Goal: Task Accomplishment & Management: Manage account settings

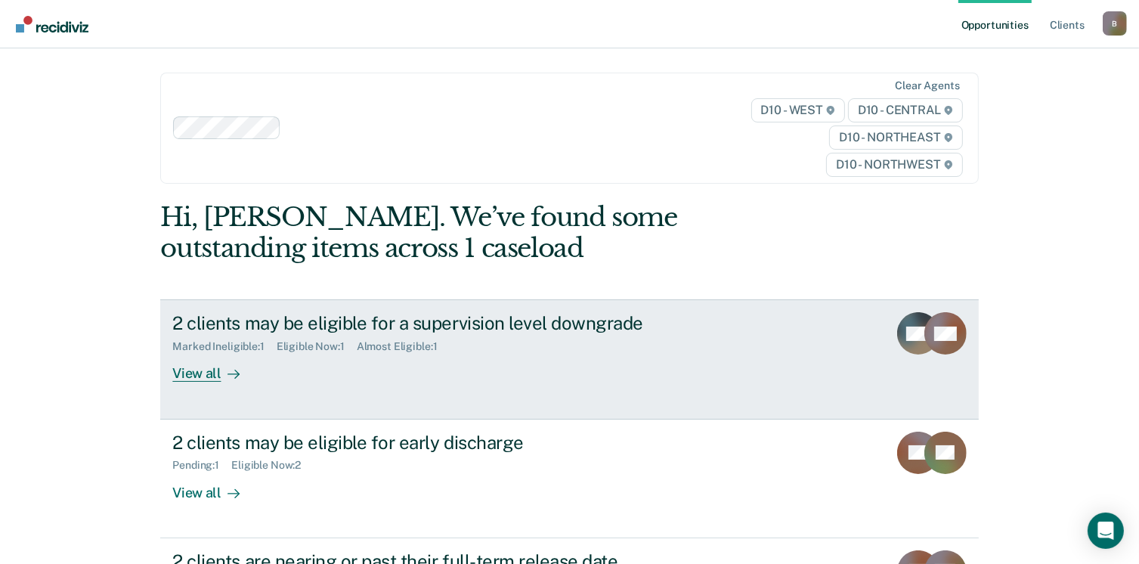
click at [206, 371] on div "View all" at bounding box center [214, 367] width 85 height 29
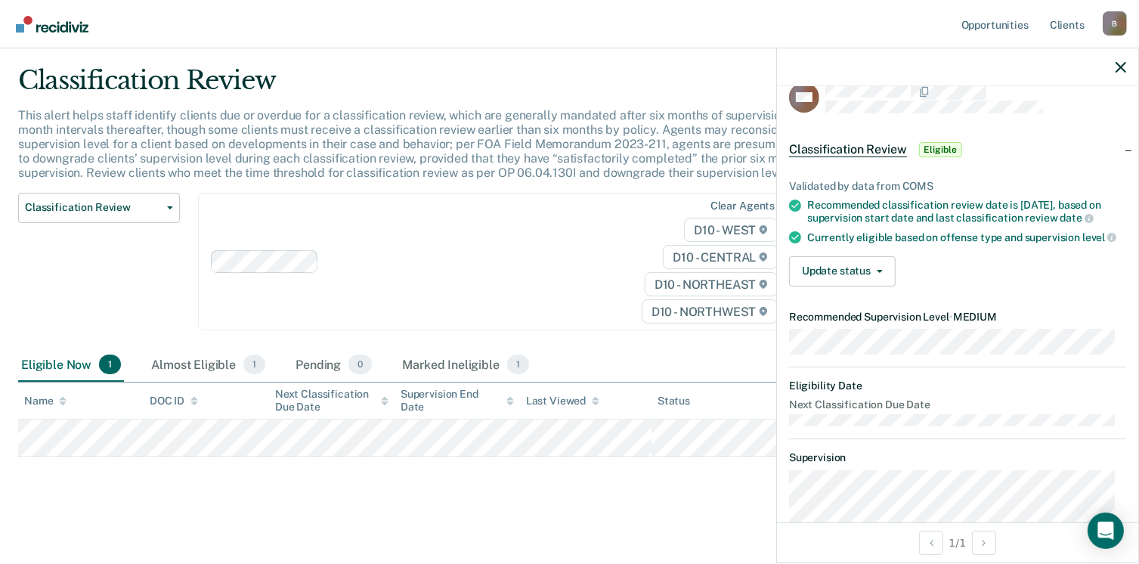
scroll to position [29, 0]
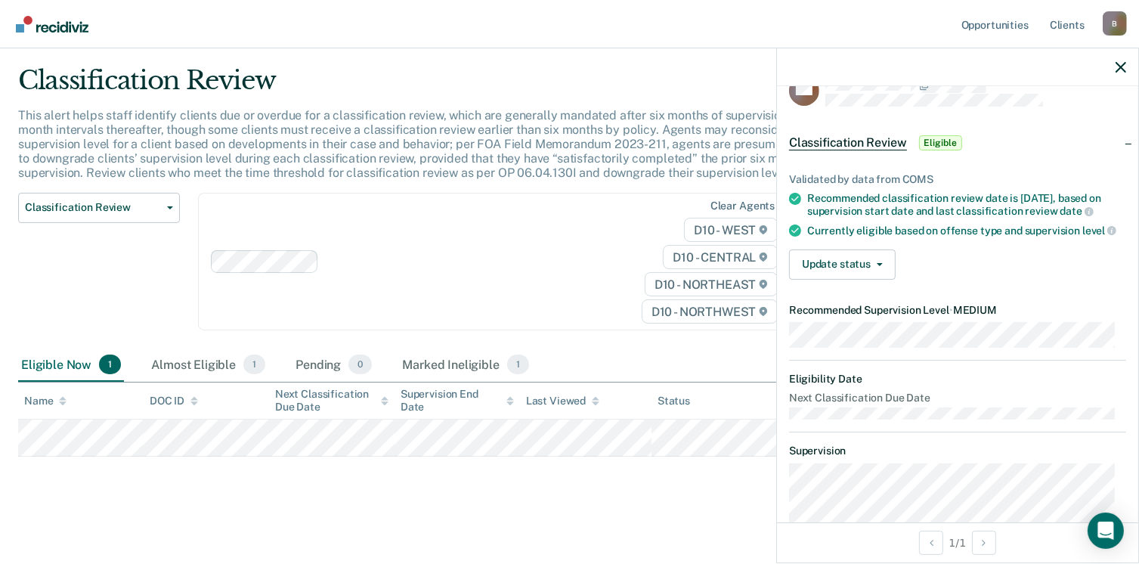
click at [925, 454] on dt "Supervision" at bounding box center [957, 451] width 337 height 13
click at [879, 266] on icon "button" at bounding box center [880, 264] width 6 height 3
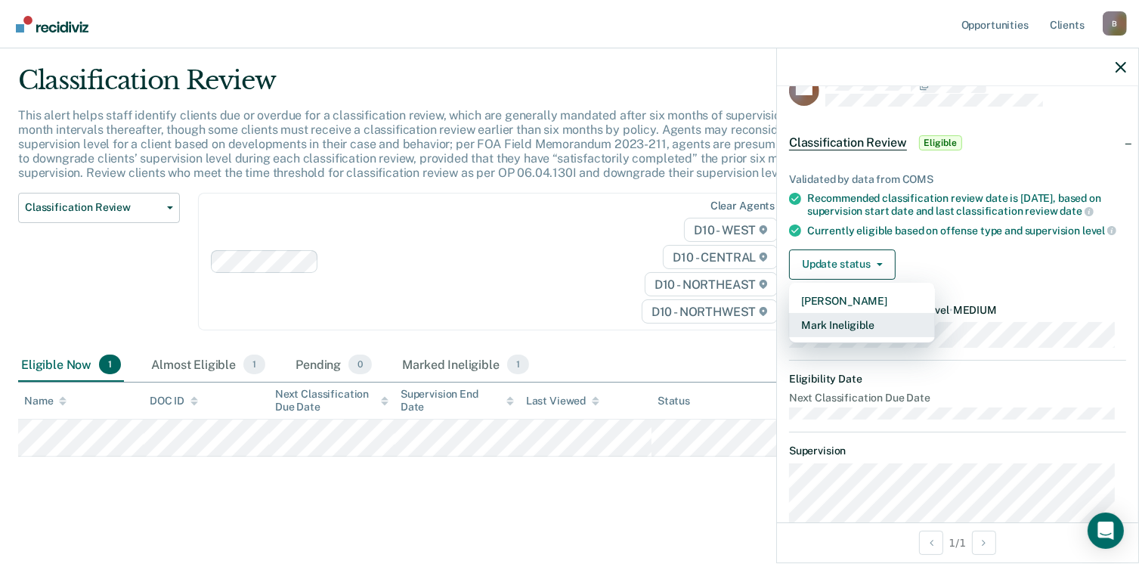
click at [822, 331] on button "Mark Ineligible" at bounding box center [862, 325] width 146 height 24
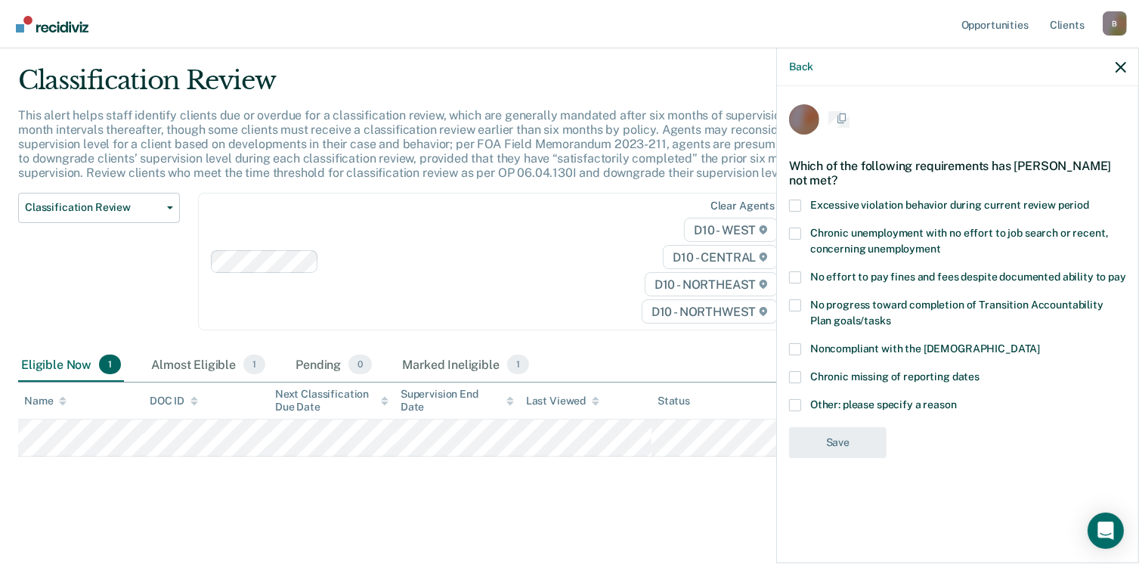
scroll to position [0, 0]
click at [797, 405] on span at bounding box center [795, 407] width 12 height 12
click at [957, 401] on input "Other: please specify a reason" at bounding box center [957, 401] width 0 height 0
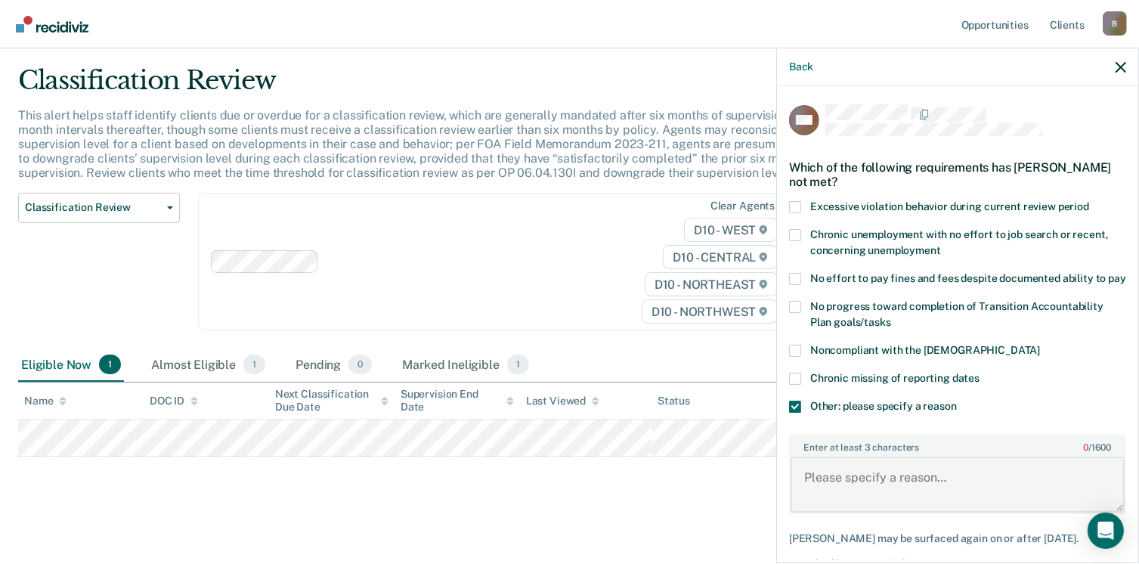
click at [832, 491] on textarea "Enter at least 3 characters 0 / 1600" at bounding box center [958, 485] width 334 height 56
type textarea "P"
drag, startPoint x: 892, startPoint y: 491, endPoint x: 921, endPoint y: 490, distance: 28.7
click at [921, 490] on textarea "He paaroled on May" at bounding box center [958, 485] width 334 height 56
type textarea "He paaroled on [DATE], he is under the 6 month timeline for classification revi…"
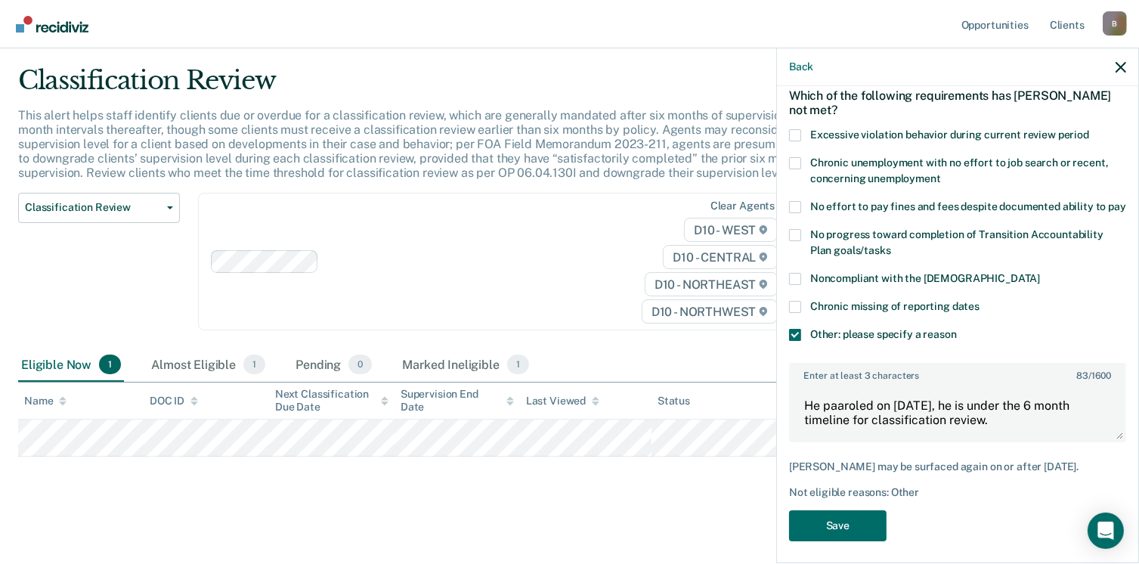
scroll to position [93, 0]
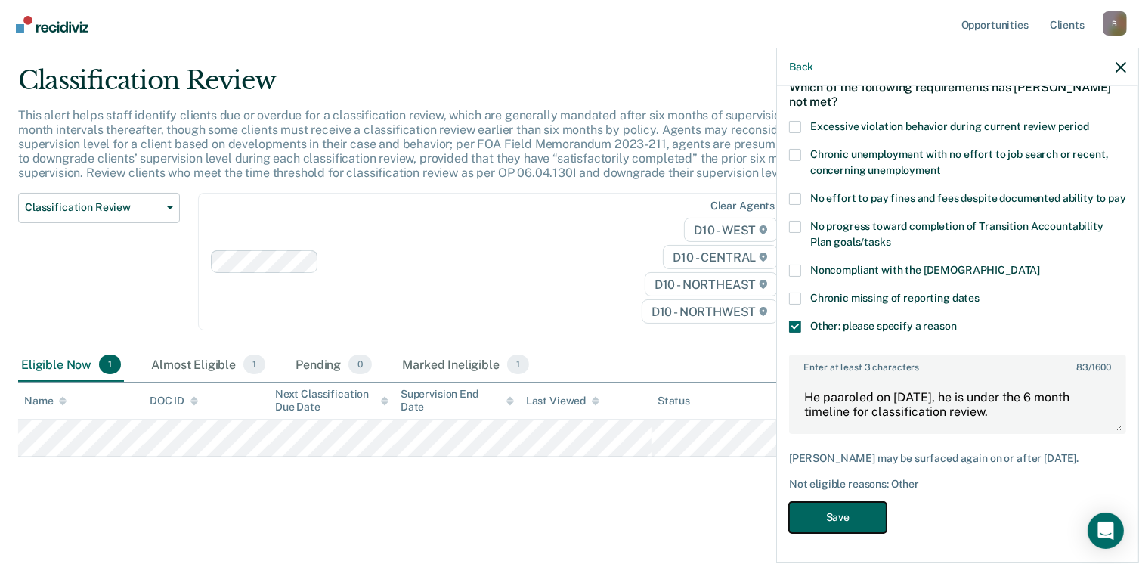
click at [849, 514] on button "Save" at bounding box center [838, 517] width 98 height 31
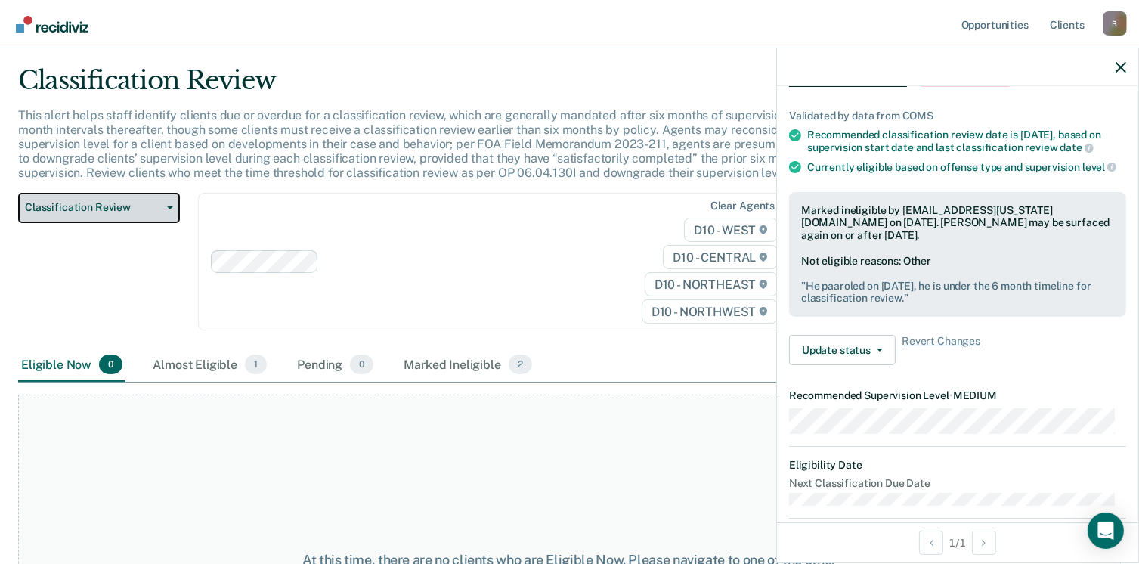
click at [168, 206] on icon "button" at bounding box center [170, 207] width 6 height 3
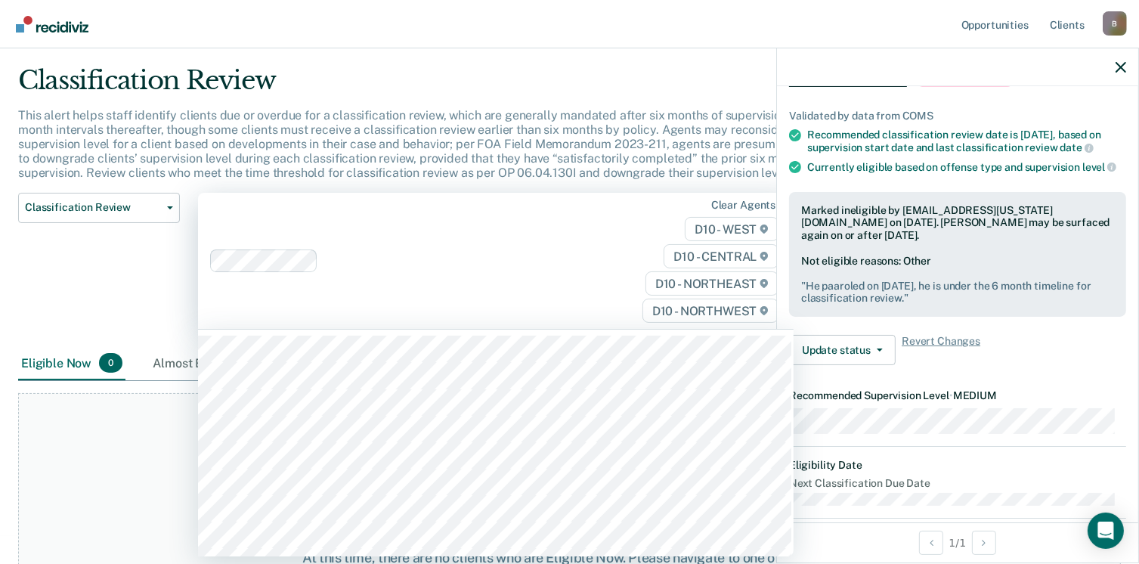
click at [509, 201] on div "Clear agents D10 - WEST D10 - CENTRAL D10 - NORTHEAST D10 - NORTHWEST" at bounding box center [496, 261] width 596 height 137
click at [109, 288] on div "Classification Review Classification Review Early Discharge Minimum Telephone R…" at bounding box center [99, 270] width 162 height 155
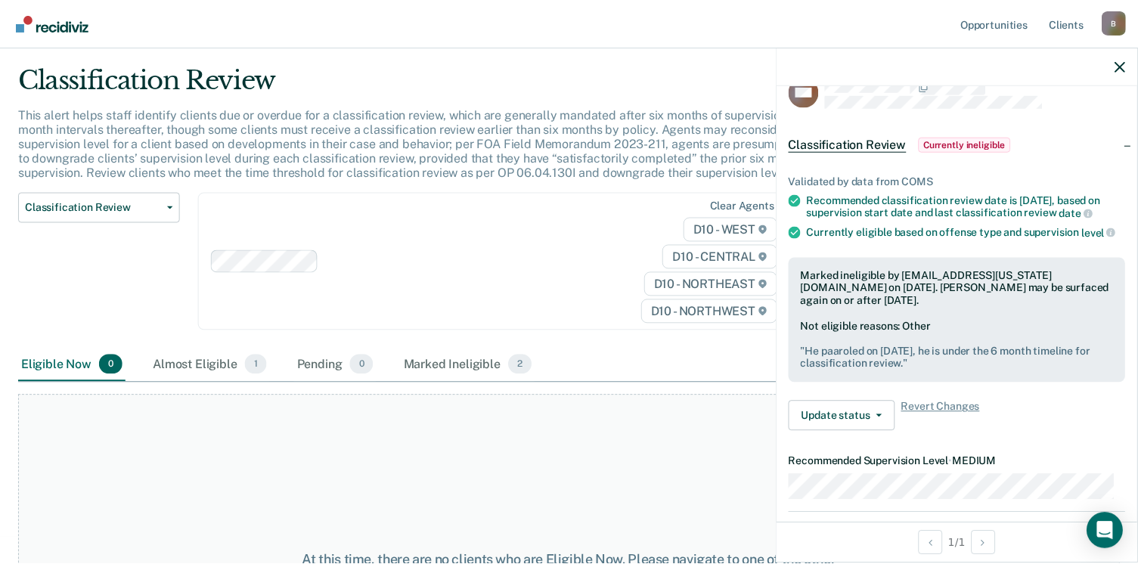
scroll to position [0, 0]
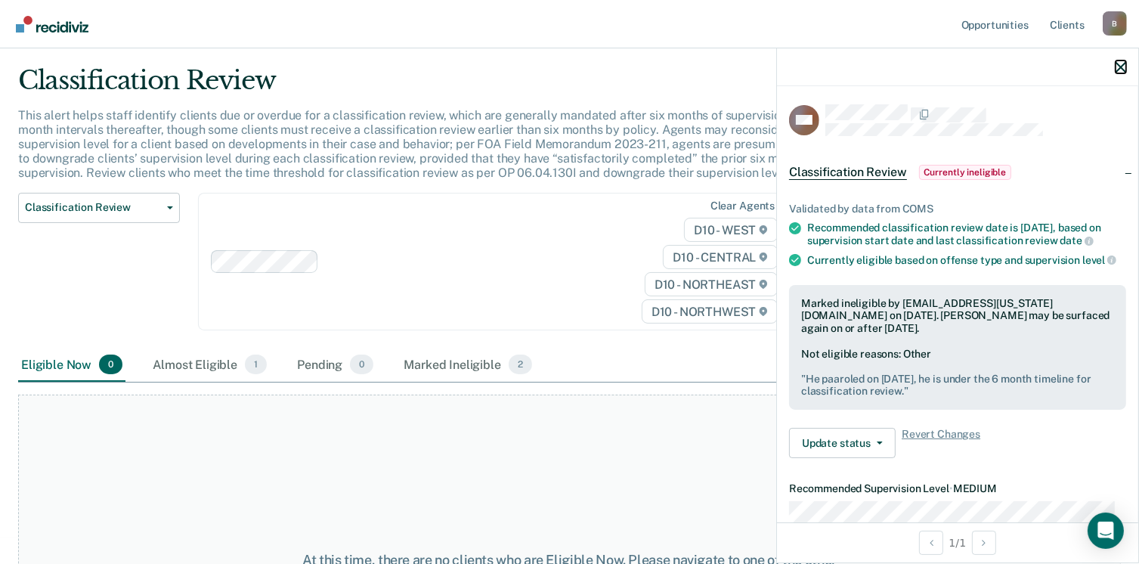
click at [1119, 65] on icon "button" at bounding box center [1121, 67] width 11 height 11
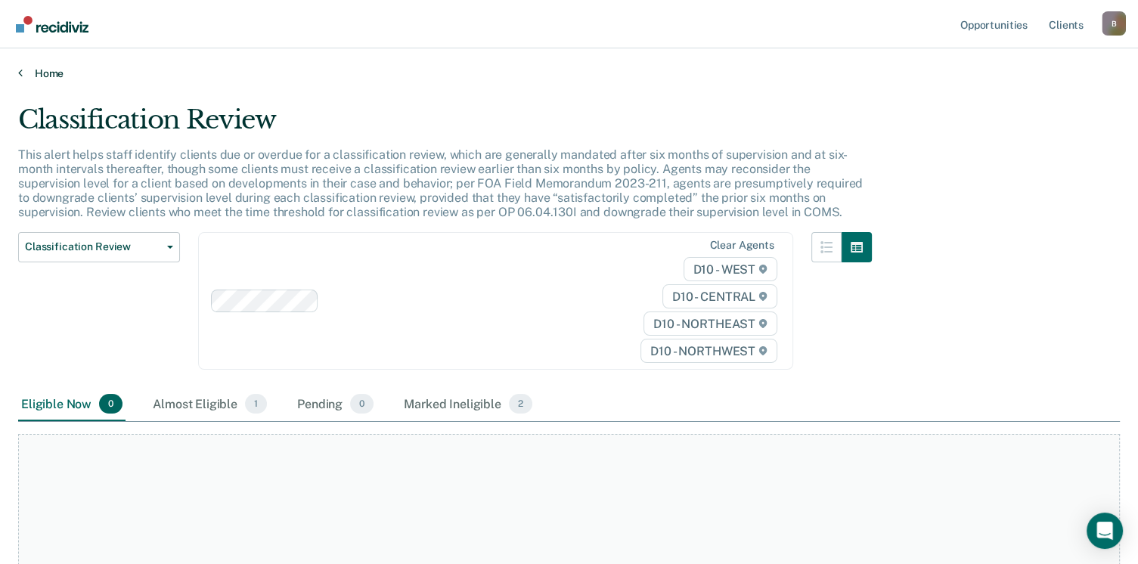
click at [18, 71] on icon at bounding box center [20, 73] width 5 height 12
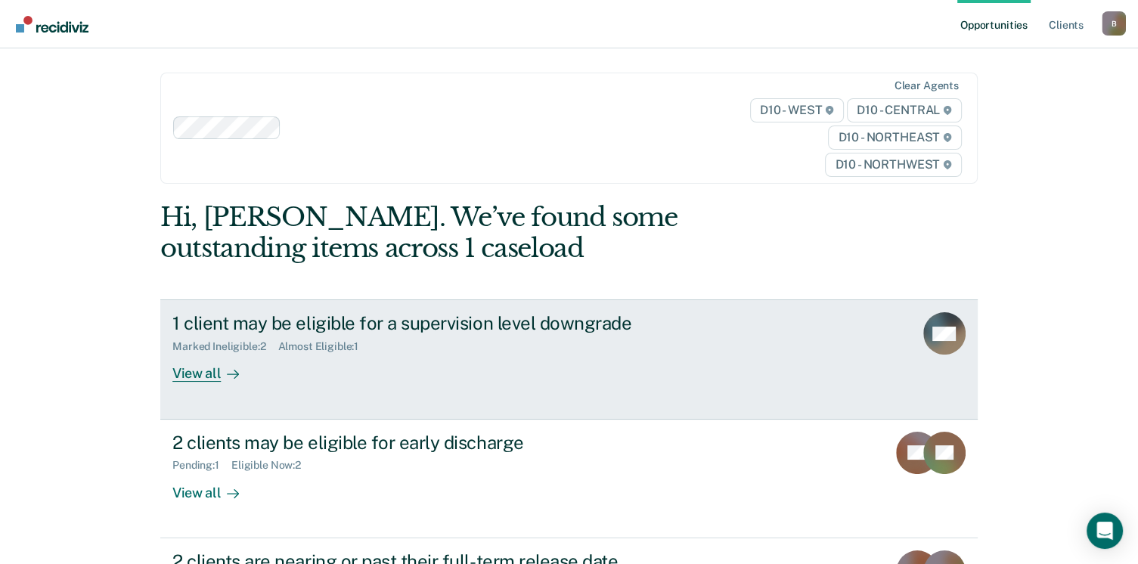
click at [200, 377] on div "View all" at bounding box center [214, 367] width 85 height 29
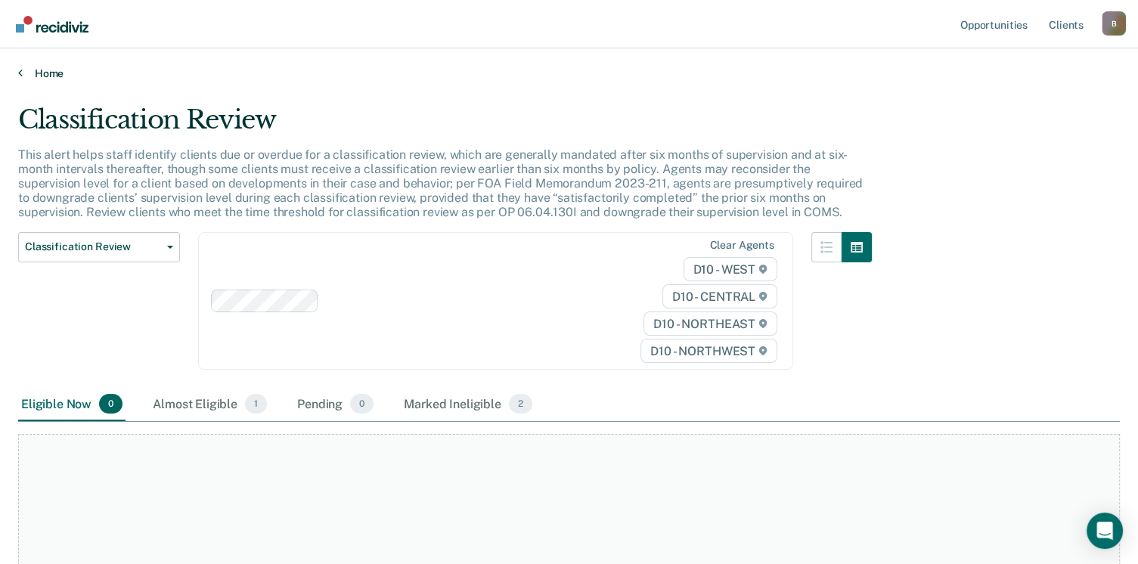
click at [24, 73] on link "Home" at bounding box center [569, 74] width 1102 height 14
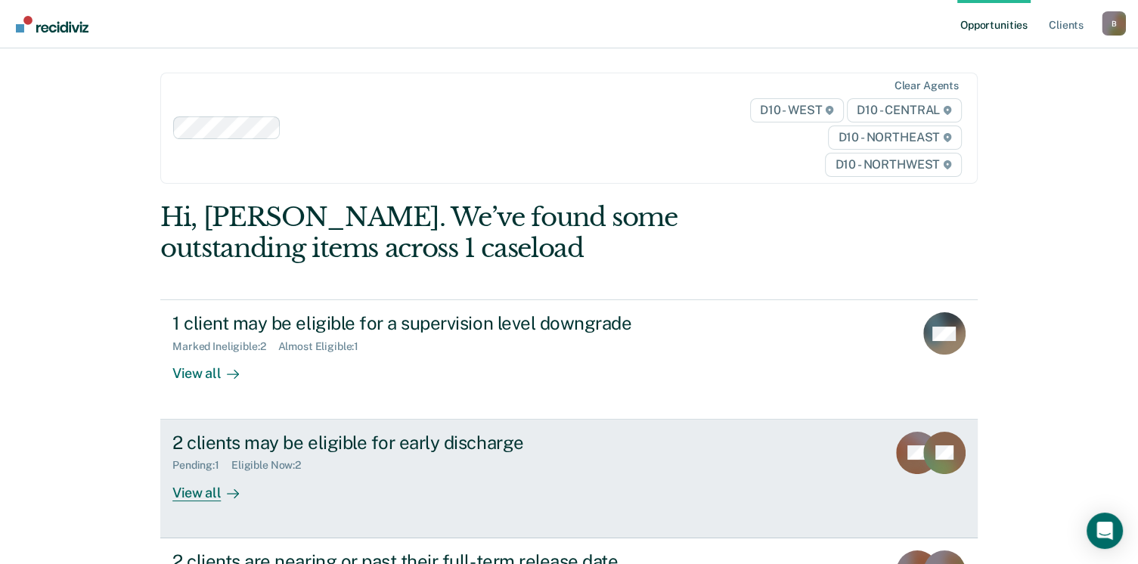
click at [188, 501] on link "2 clients may be eligible for early discharge Pending : 1 Eligible Now : 2 View…" at bounding box center [568, 479] width 817 height 119
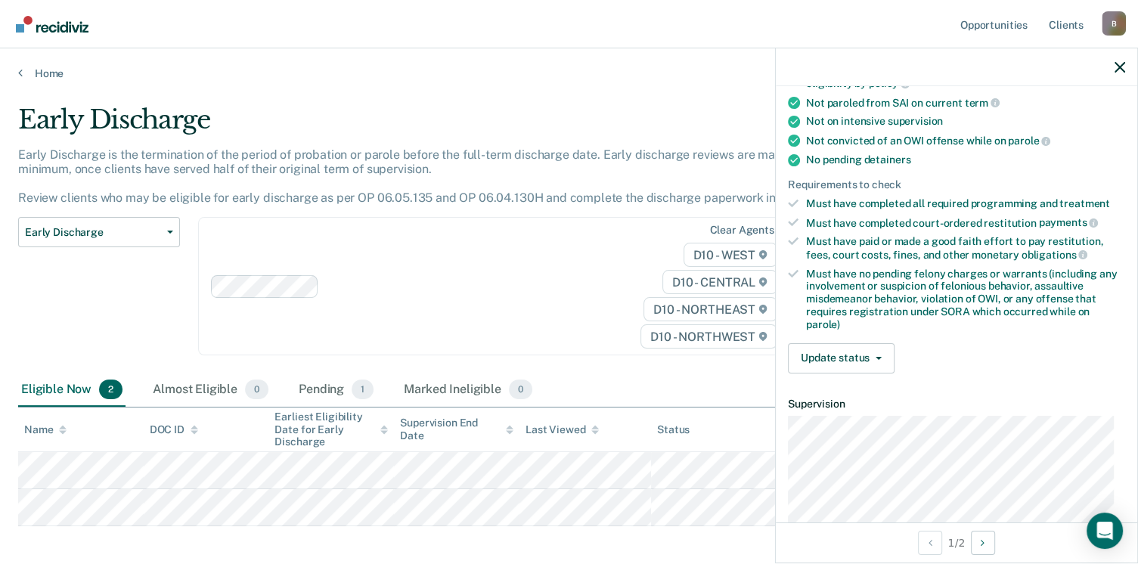
scroll to position [269, 0]
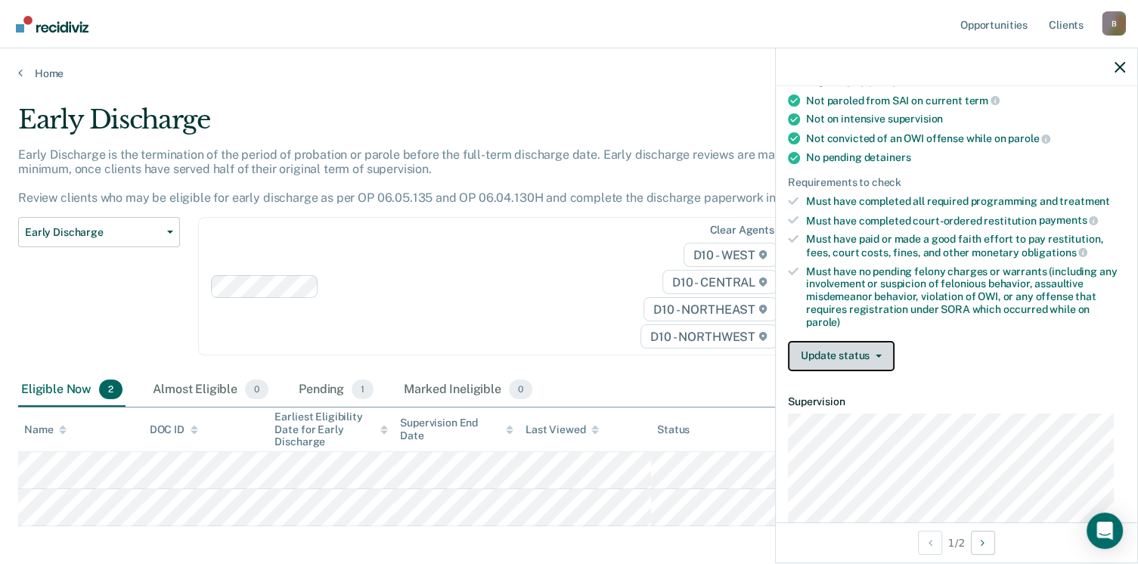
click at [880, 346] on button "Update status" at bounding box center [841, 356] width 107 height 30
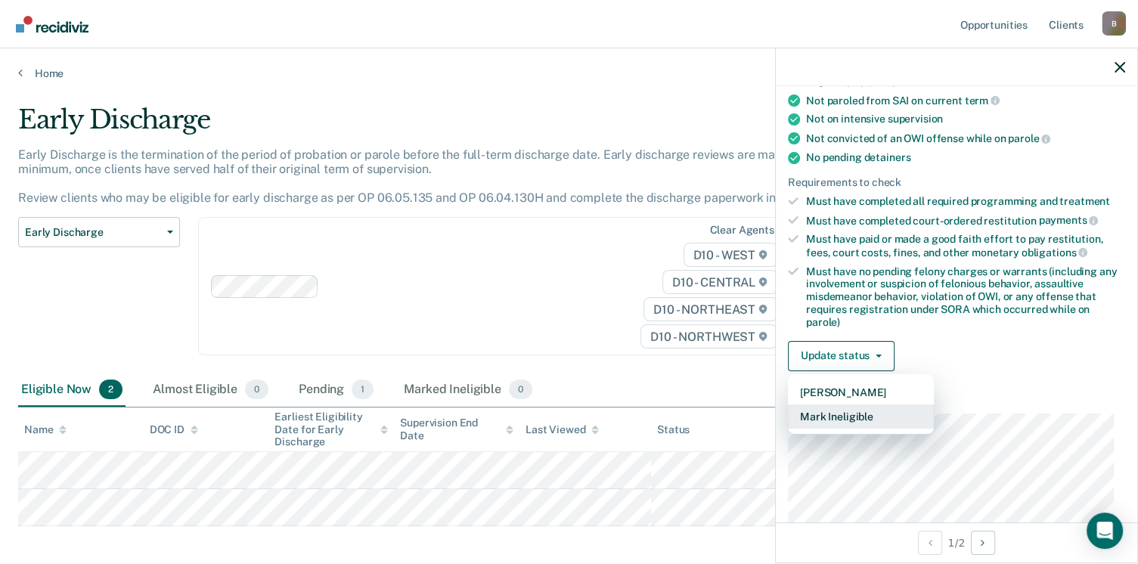
click at [821, 408] on button "Mark Ineligible" at bounding box center [861, 417] width 146 height 24
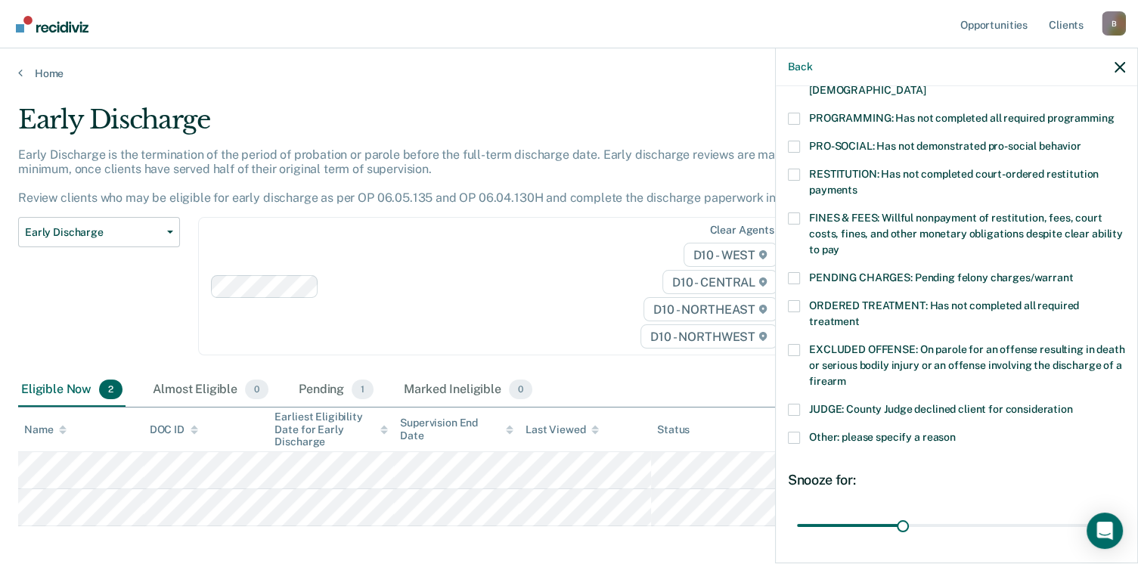
scroll to position [335, 0]
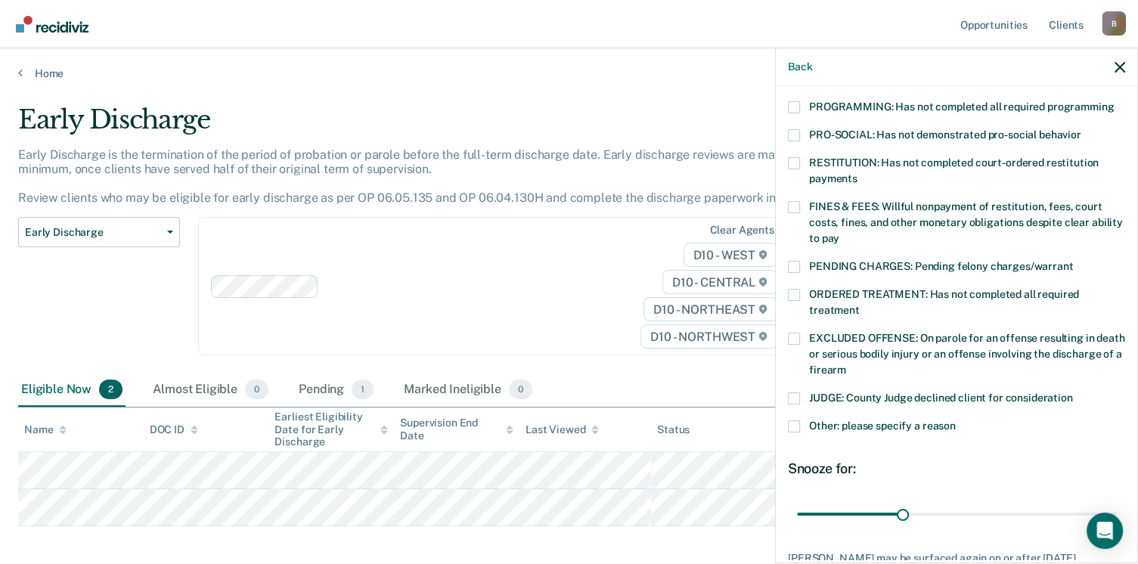
click at [795, 420] on span at bounding box center [794, 426] width 12 height 12
click at [956, 420] on input "Other: please specify a reason" at bounding box center [956, 420] width 0 height 0
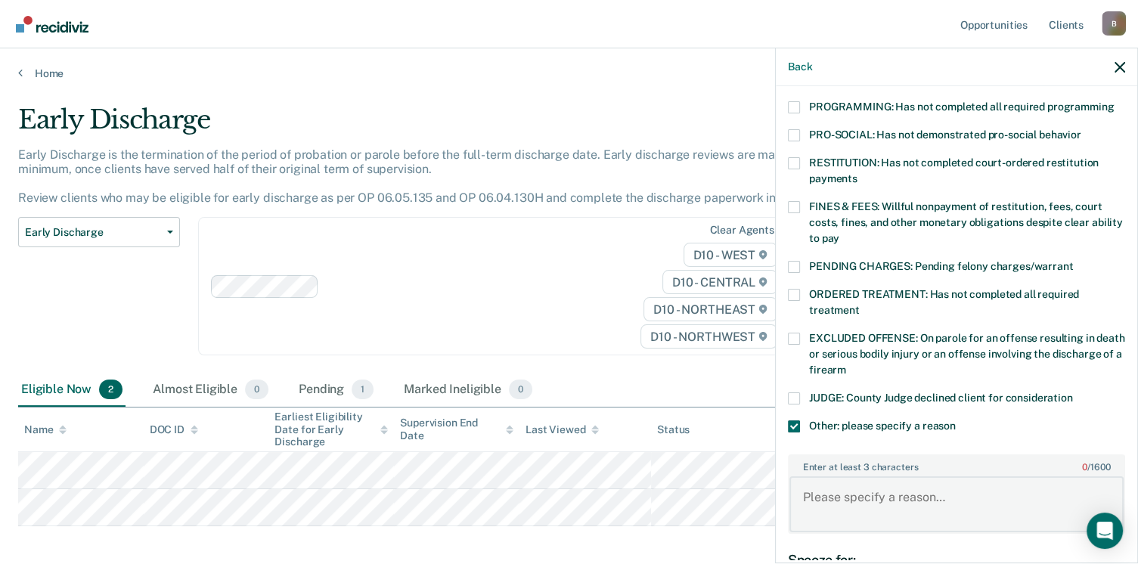
click at [850, 476] on textarea "Enter at least 3 characters 0 / 1600" at bounding box center [956, 504] width 334 height 56
type textarea "Subject's offense was [PERSON_NAME] and Assault of a Police Officer"
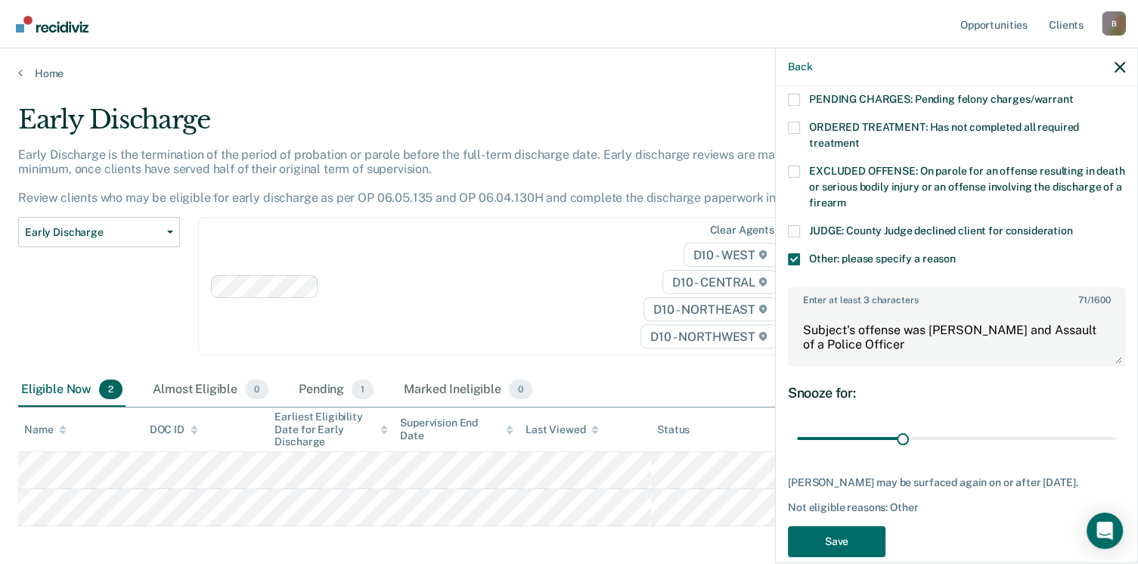
scroll to position [507, 0]
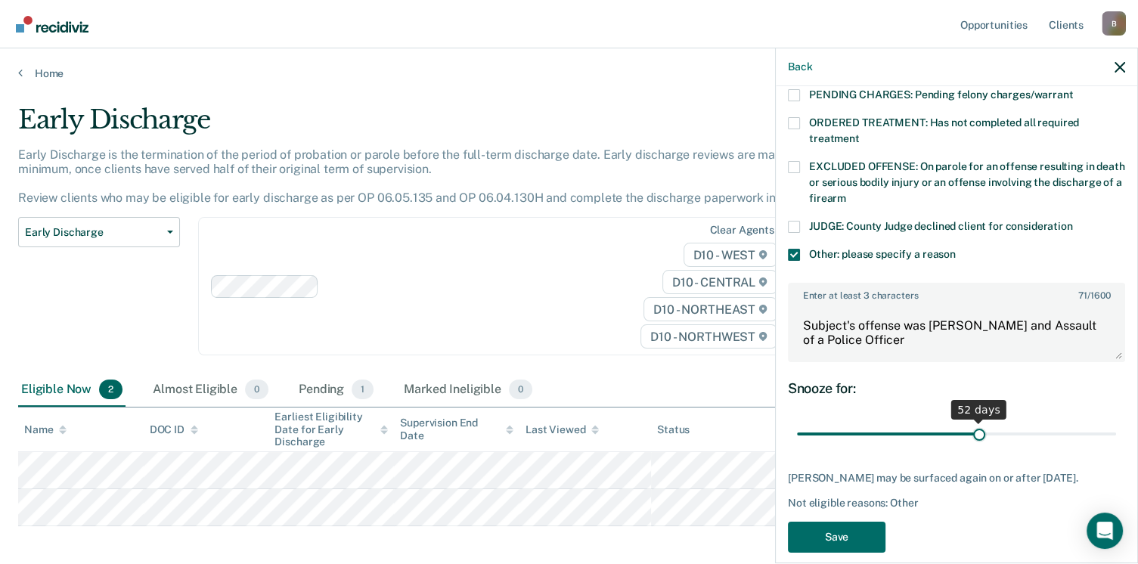
drag, startPoint x: 898, startPoint y: 416, endPoint x: 972, endPoint y: 413, distance: 73.4
type input "52"
click at [972, 421] on input "range" at bounding box center [956, 434] width 319 height 26
click at [835, 527] on button "Save" at bounding box center [837, 537] width 98 height 31
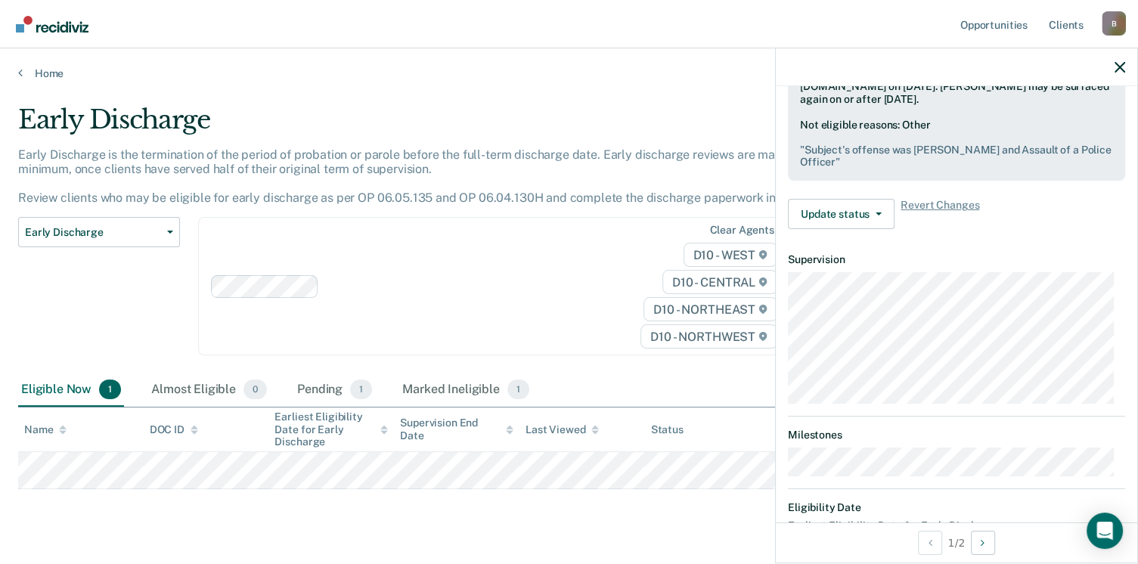
scroll to position [608, 0]
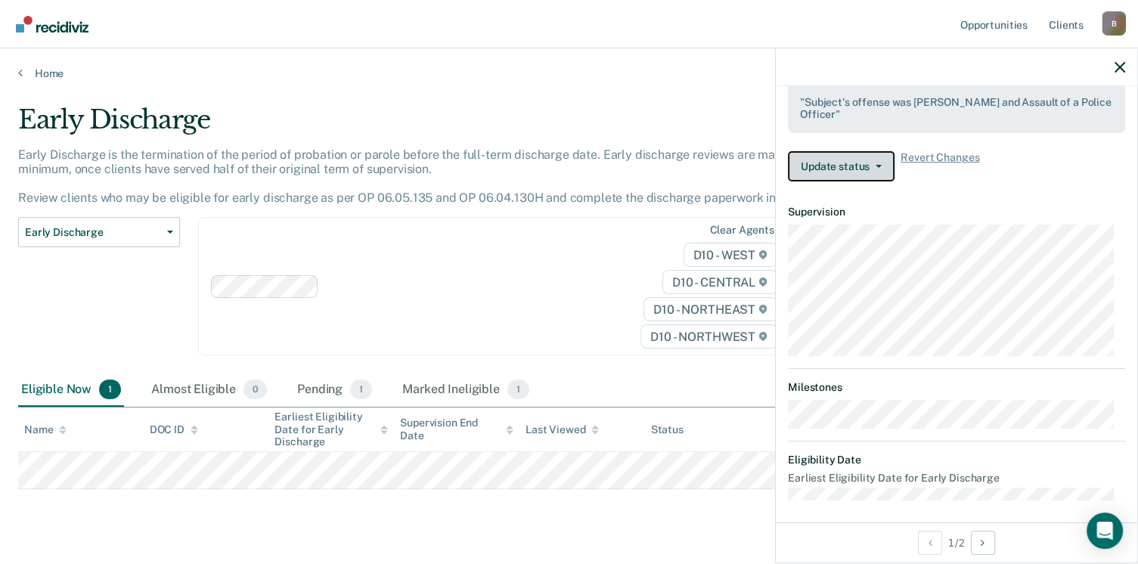
click at [854, 158] on button "Update status" at bounding box center [841, 166] width 107 height 30
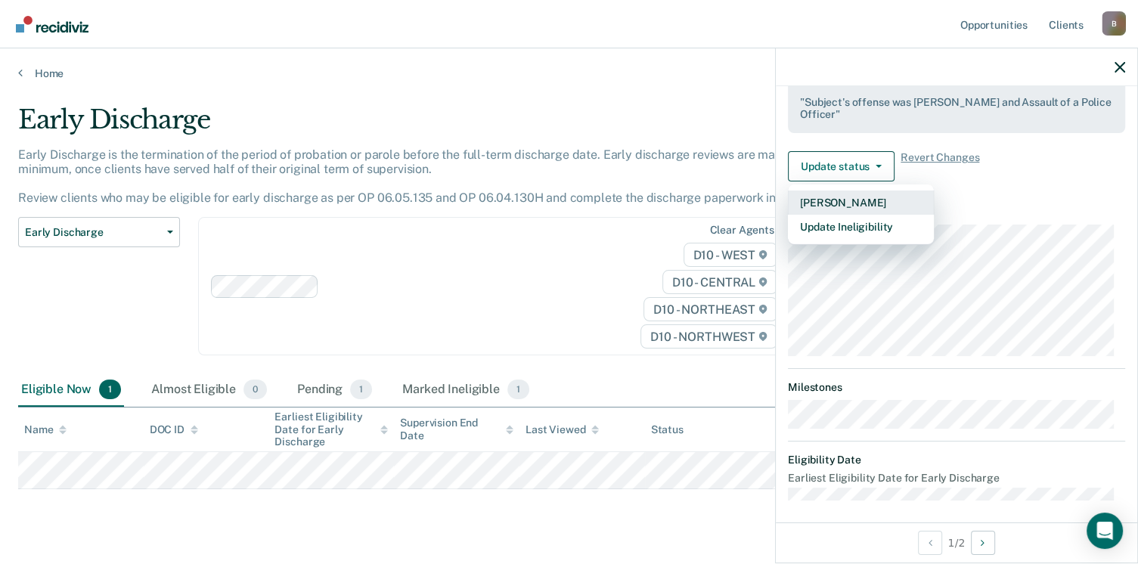
click at [826, 191] on button "[PERSON_NAME]" at bounding box center [861, 203] width 146 height 24
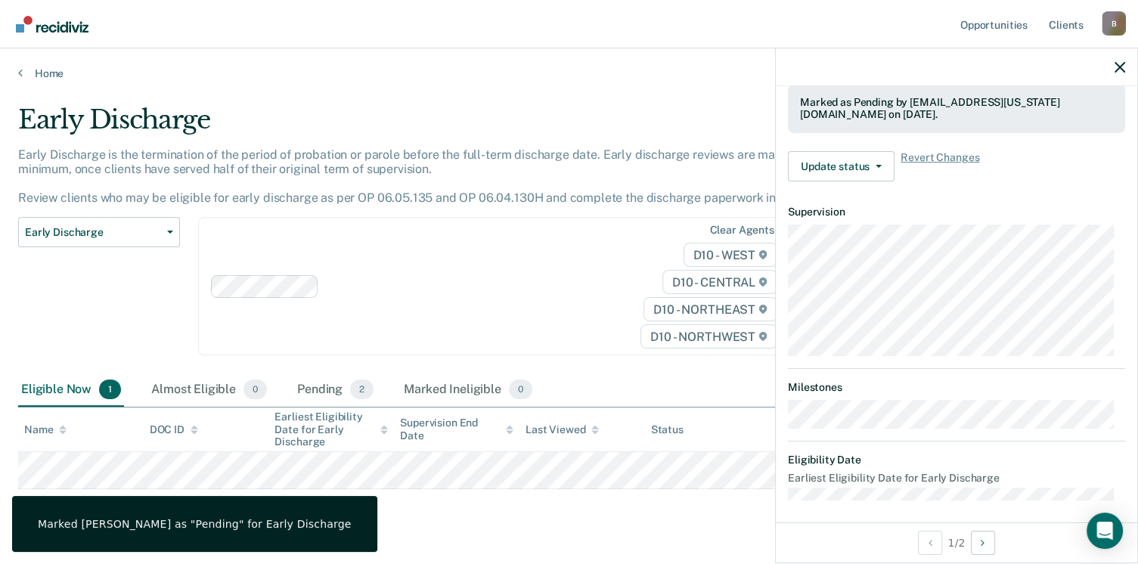
scroll to position [532, 0]
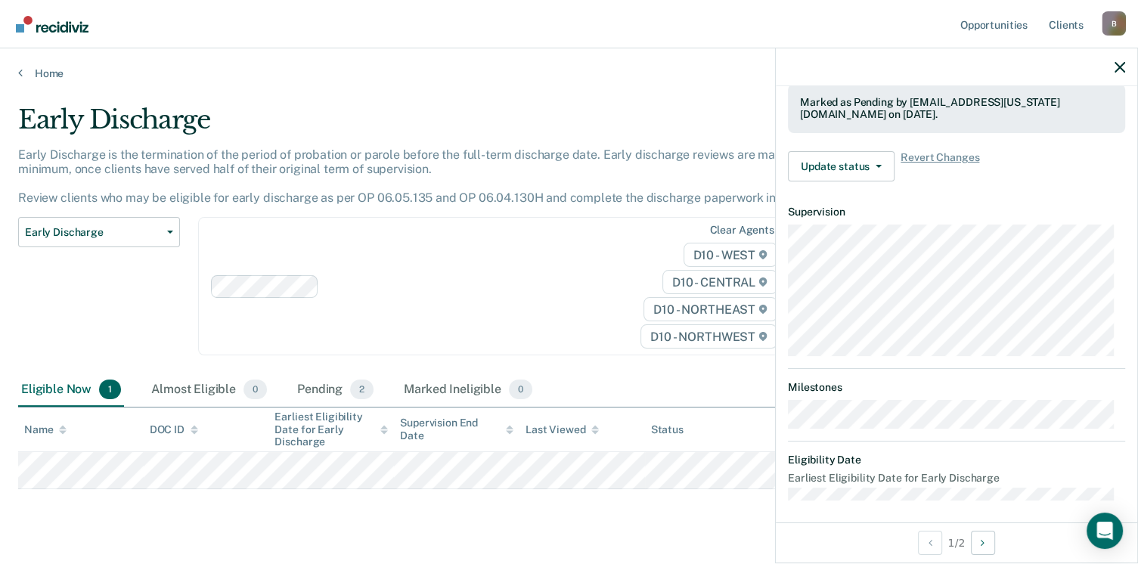
click at [17, 67] on div "Home" at bounding box center [569, 64] width 1138 height 32
click at [20, 73] on icon at bounding box center [20, 73] width 5 height 12
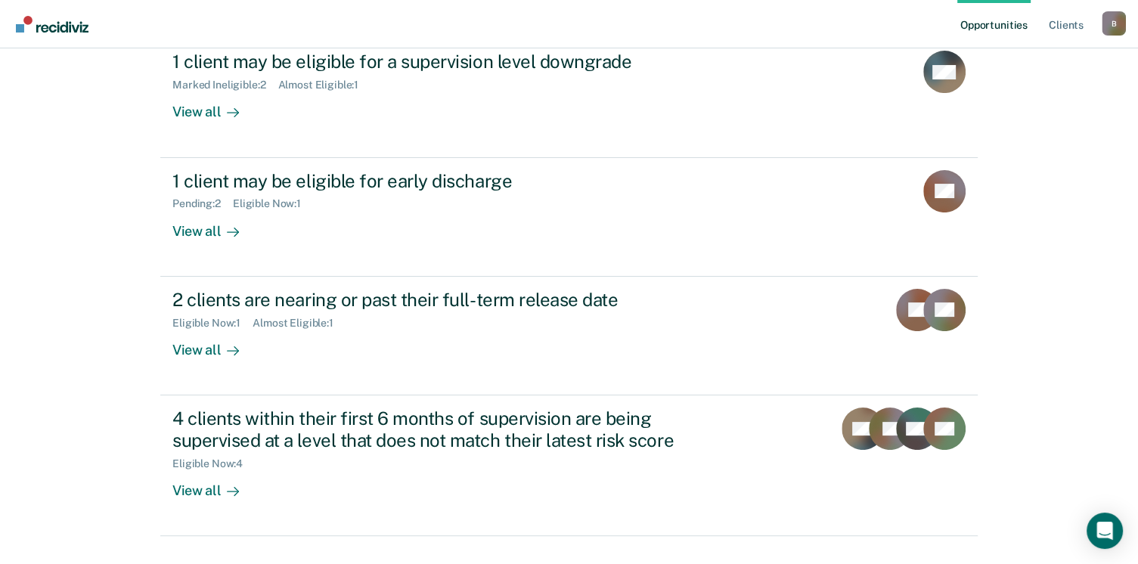
scroll to position [262, 0]
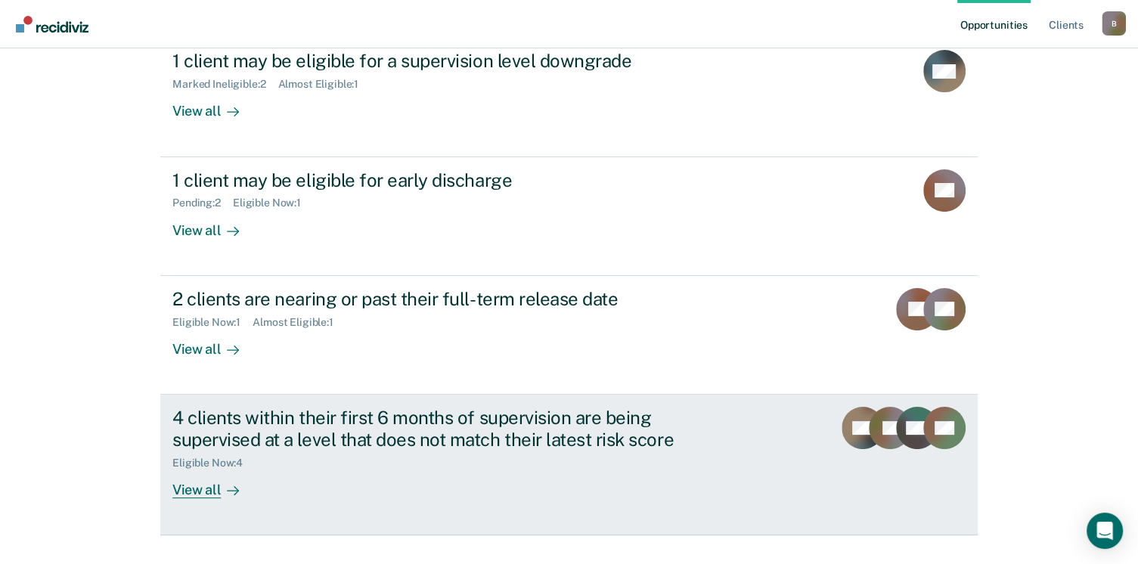
click at [183, 491] on div "View all" at bounding box center [214, 483] width 85 height 29
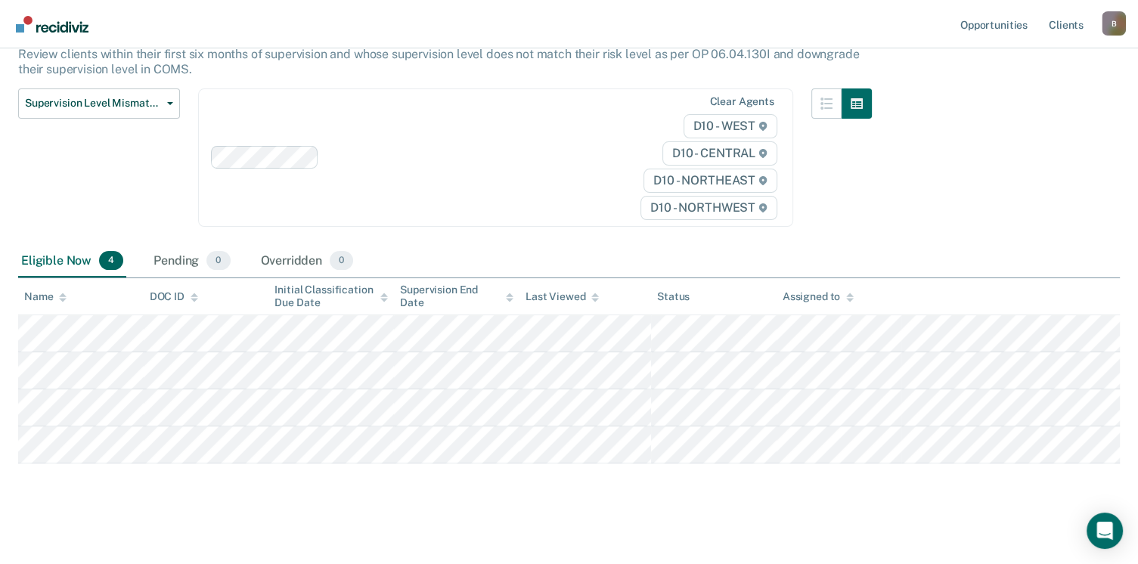
scroll to position [164, 0]
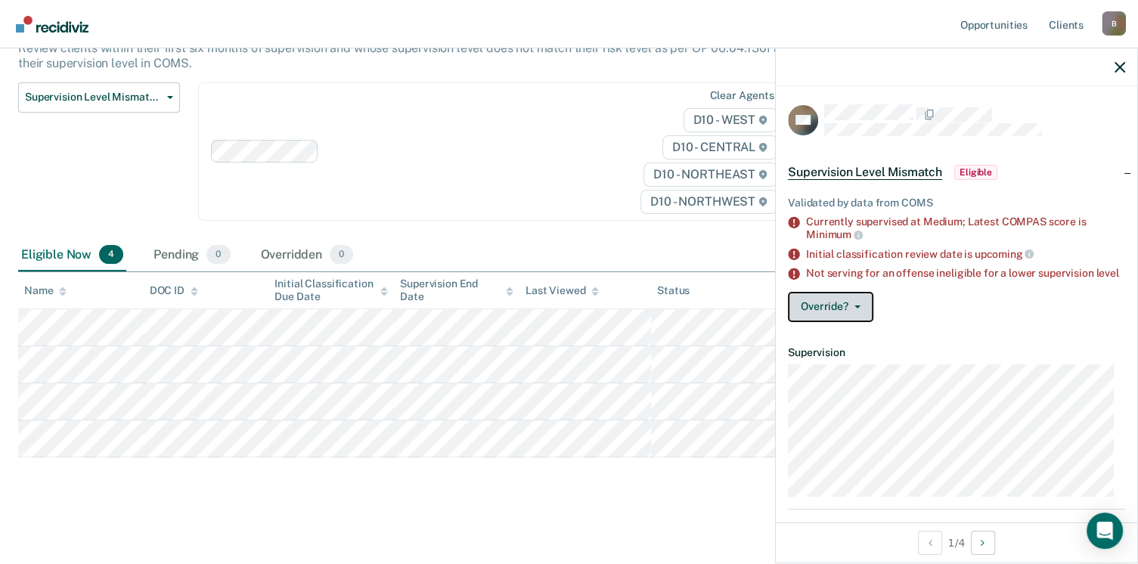
click at [853, 312] on button "Override?" at bounding box center [830, 307] width 85 height 30
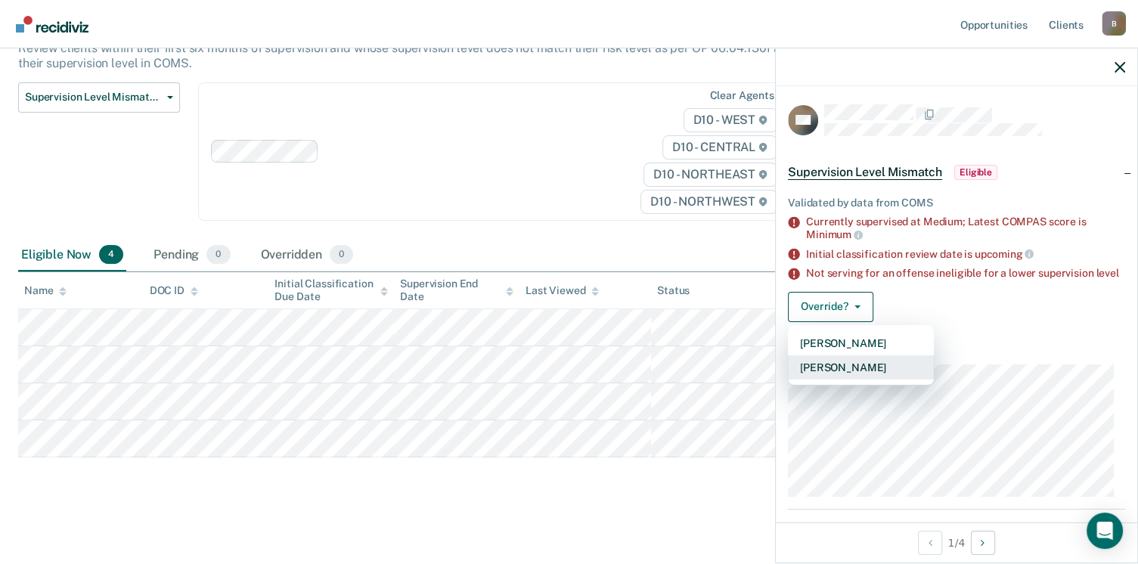
click at [830, 376] on button "[PERSON_NAME]" at bounding box center [861, 367] width 146 height 24
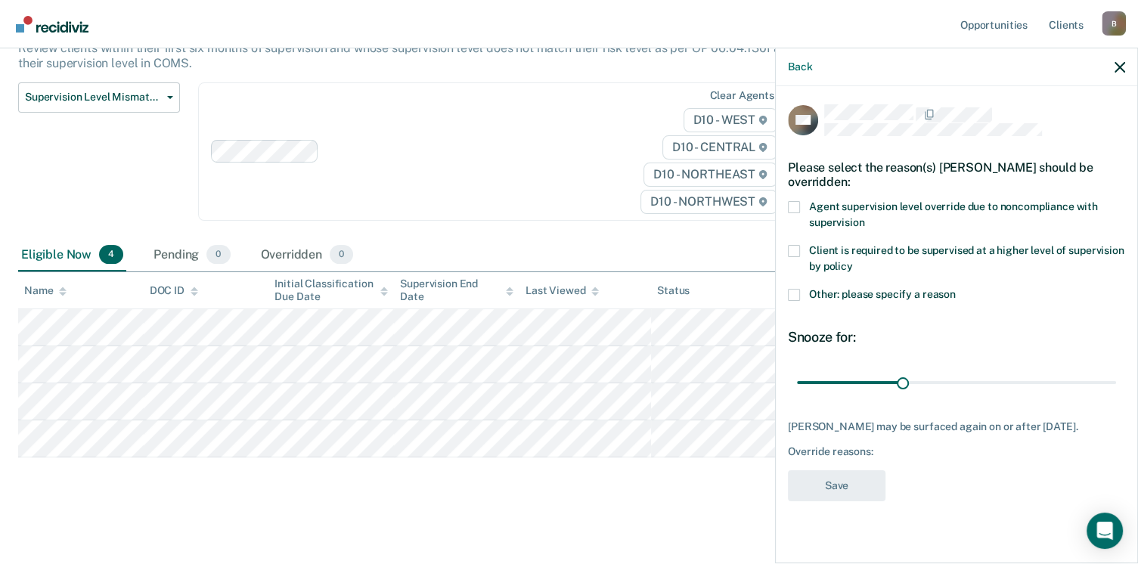
click at [792, 291] on span at bounding box center [794, 295] width 12 height 12
click at [956, 289] on input "Other: please specify a reason" at bounding box center [956, 289] width 0 height 0
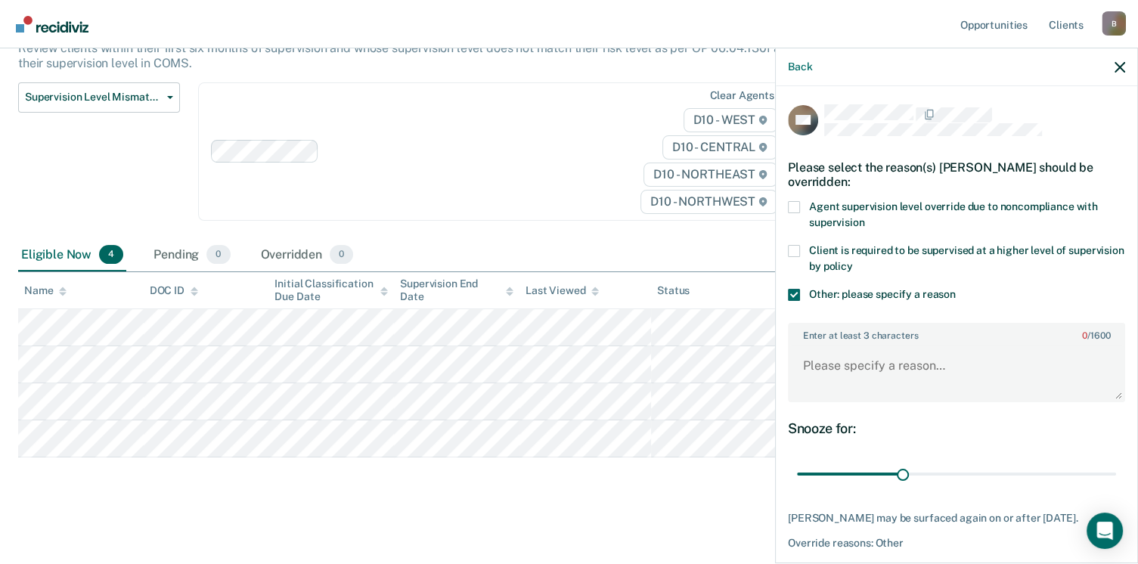
click at [813, 335] on label "Enter at least 3 characters 0 / 1600" at bounding box center [956, 332] width 334 height 17
click at [813, 345] on textarea "Enter at least 3 characters 0 / 1600" at bounding box center [956, 373] width 334 height 56
drag, startPoint x: 995, startPoint y: 374, endPoint x: 1003, endPoint y: 374, distance: 8.3
click at [1000, 374] on textarea "Due to assaultive nature of offense subject required to serve 1st 6 months at M…" at bounding box center [956, 373] width 334 height 56
click at [1004, 376] on textarea "Due to assaultive nature of offense subject required to serve 1st 6 months at M…" at bounding box center [956, 373] width 334 height 56
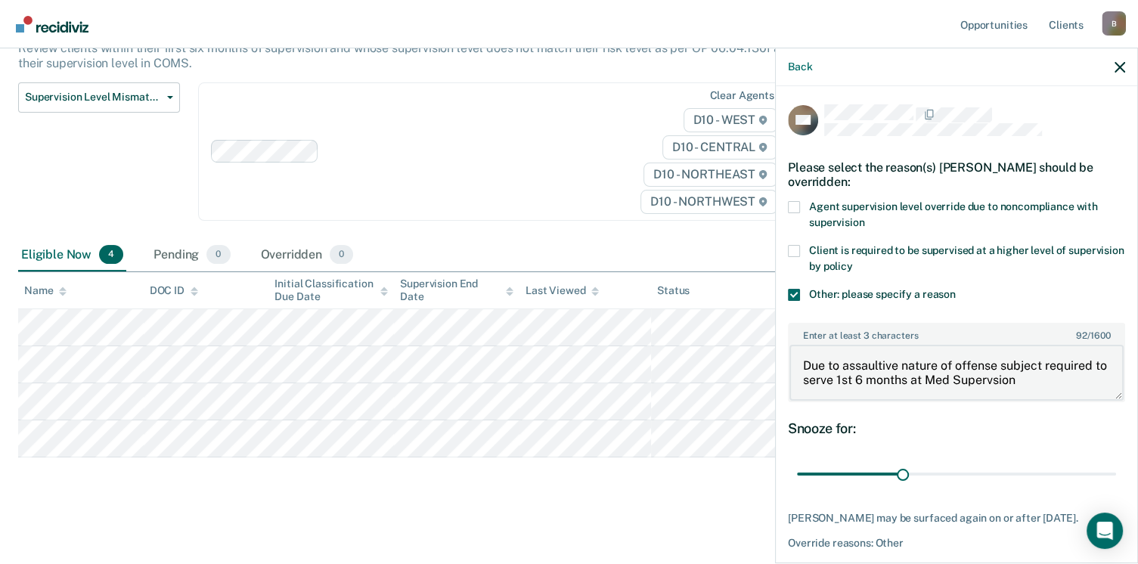
click at [1008, 376] on textarea "Due to assaultive nature of offense subject required to serve 1st 6 months at M…" at bounding box center [956, 373] width 334 height 56
click at [1005, 378] on textarea "Due to assaultive nature of offense subject required to serve 1st 6 months at M…" at bounding box center [956, 373] width 334 height 56
click at [1042, 379] on textarea "Due to assaultive nature of offense subject required to serve 1st 6 months at M…" at bounding box center [956, 373] width 334 height 56
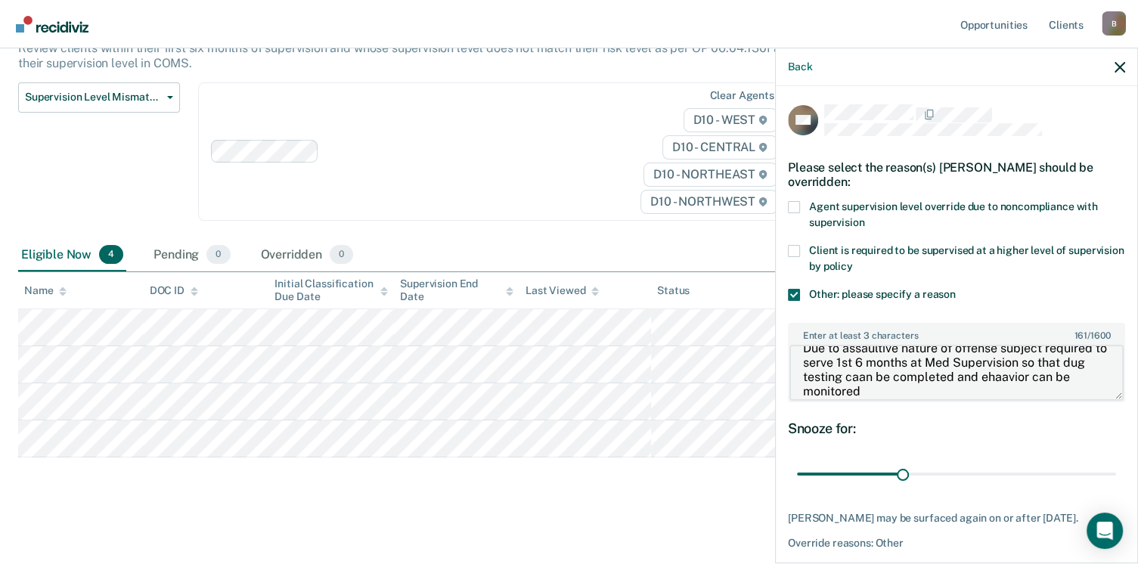
type textarea "Due to assaultive nature of offense subject required to serve 1st 6 months at M…"
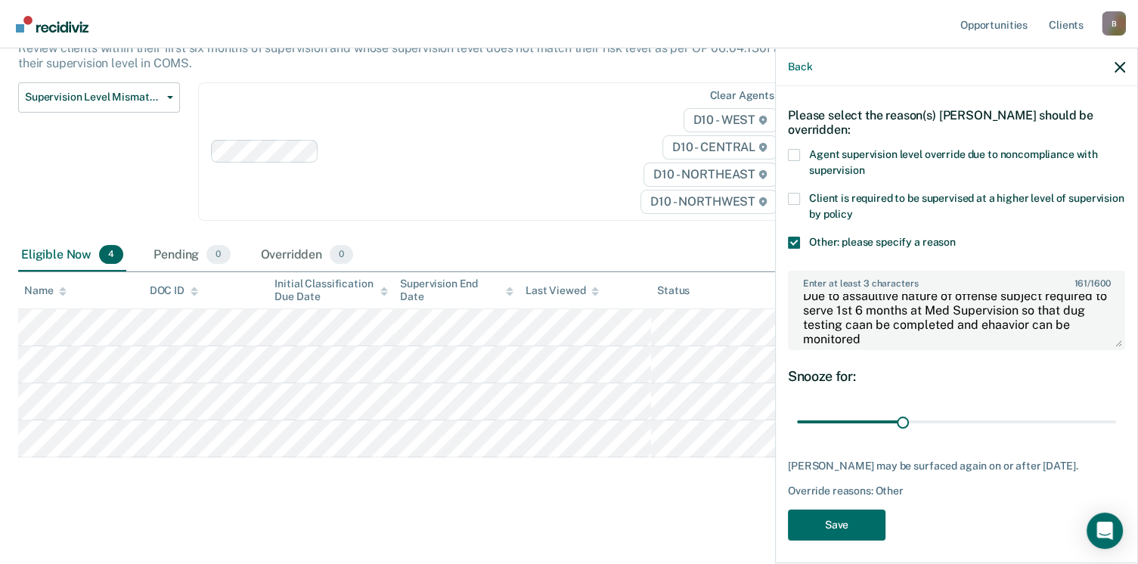
scroll to position [56, 0]
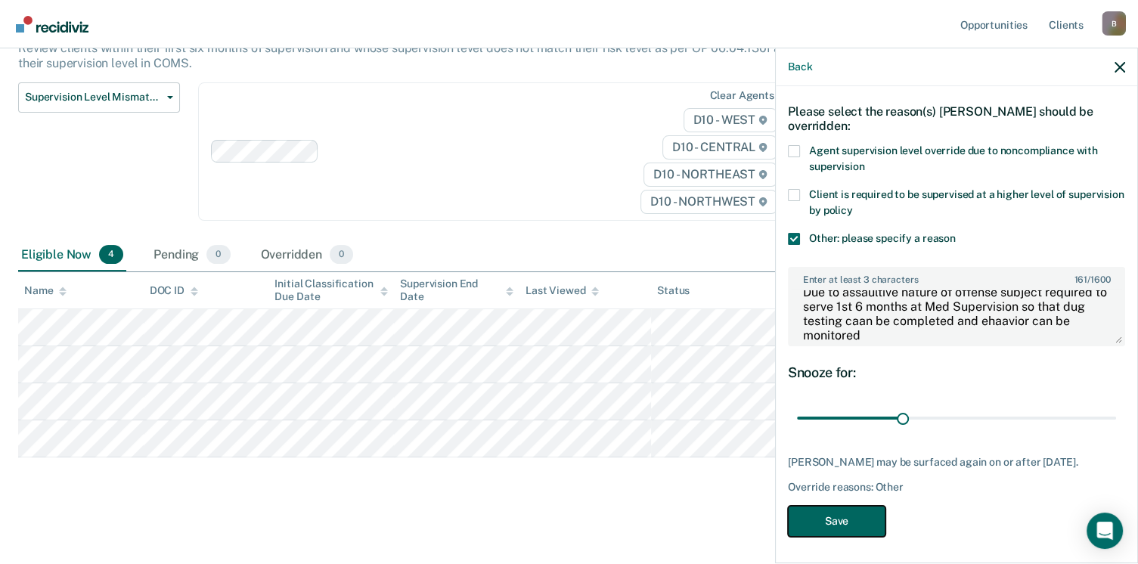
click at [847, 518] on button "Save" at bounding box center [837, 521] width 98 height 31
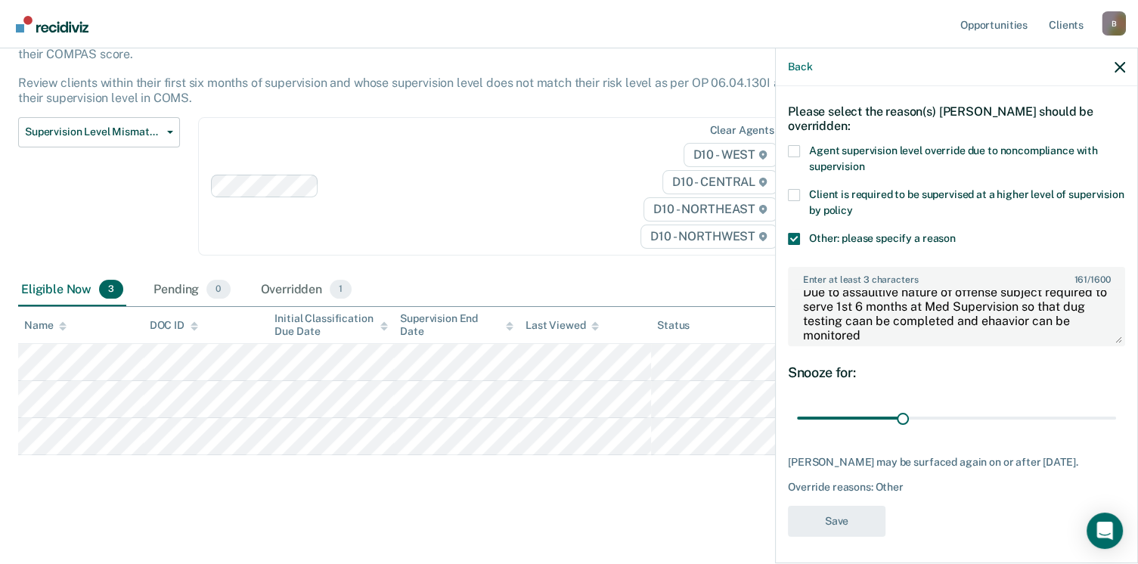
scroll to position [127, 0]
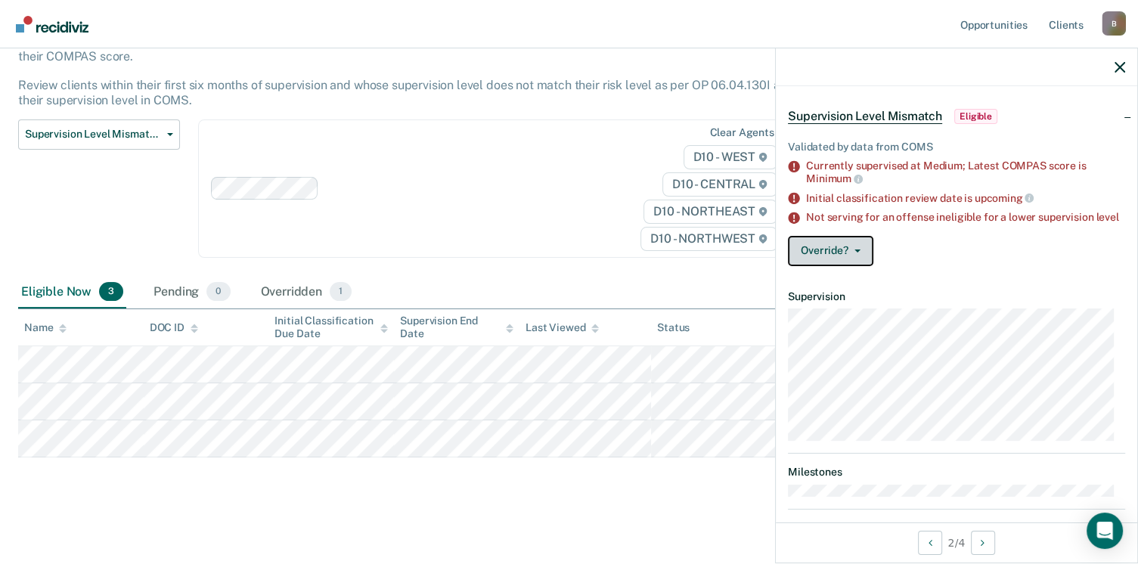
click at [850, 257] on button "Override?" at bounding box center [830, 251] width 85 height 30
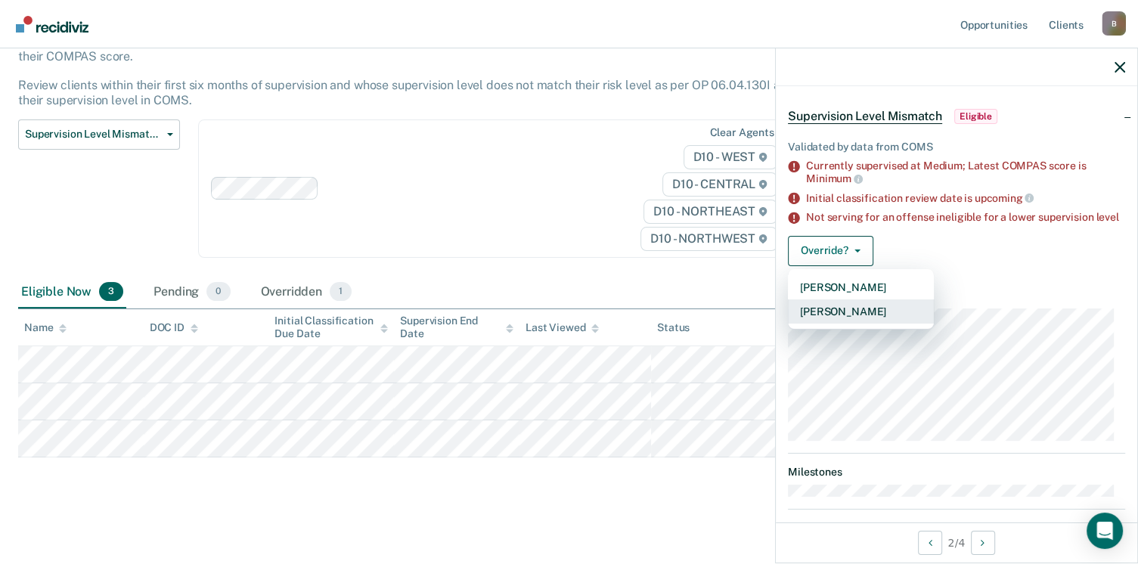
click at [823, 324] on button "[PERSON_NAME]" at bounding box center [861, 311] width 146 height 24
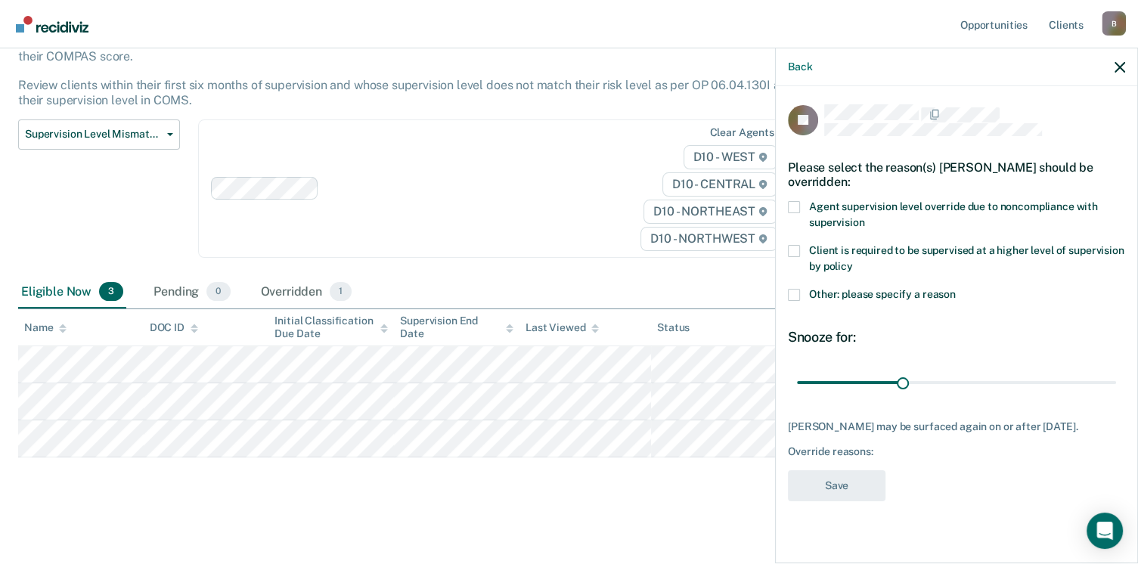
click at [798, 247] on span at bounding box center [794, 251] width 12 height 12
click at [853, 261] on input "Client is required to be supervised at a higher level of supervision by policy" at bounding box center [853, 261] width 0 height 0
click at [826, 487] on button "Save" at bounding box center [837, 485] width 98 height 31
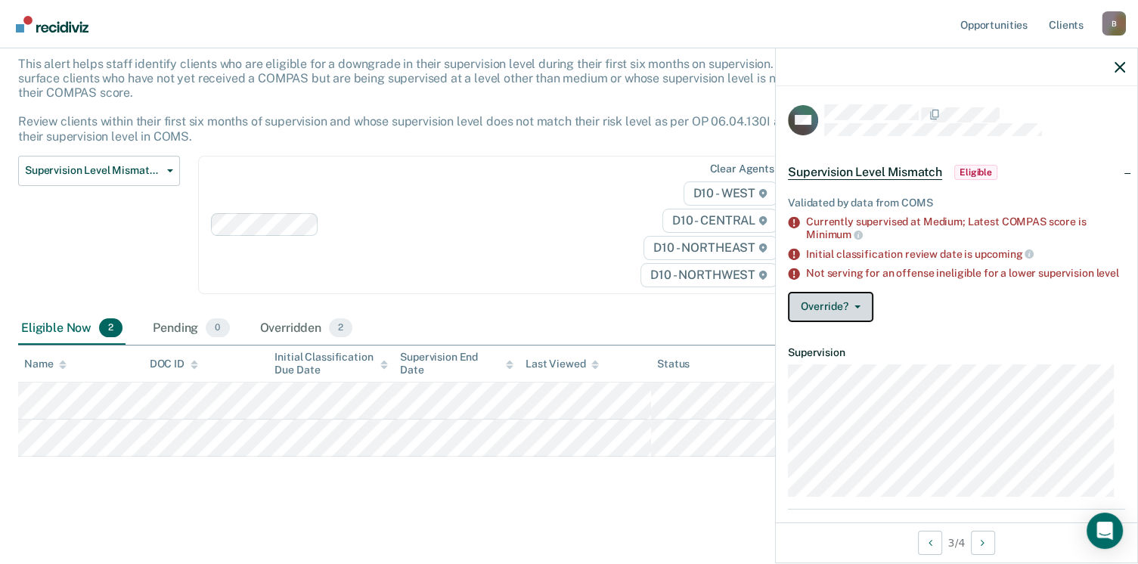
click at [813, 314] on button "Override?" at bounding box center [830, 307] width 85 height 30
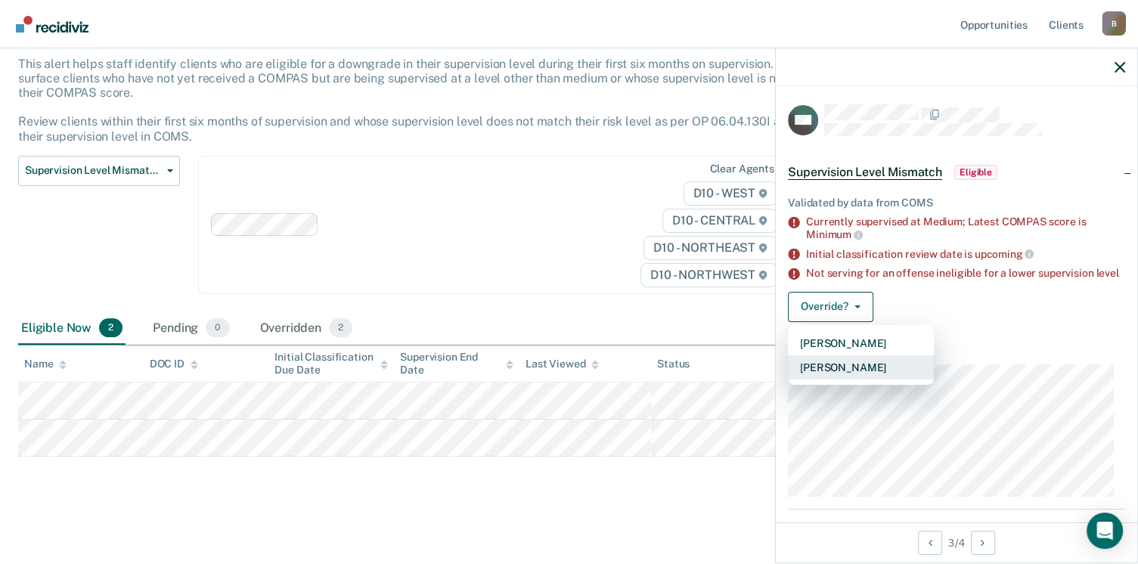
click at [835, 377] on button "[PERSON_NAME]" at bounding box center [861, 367] width 146 height 24
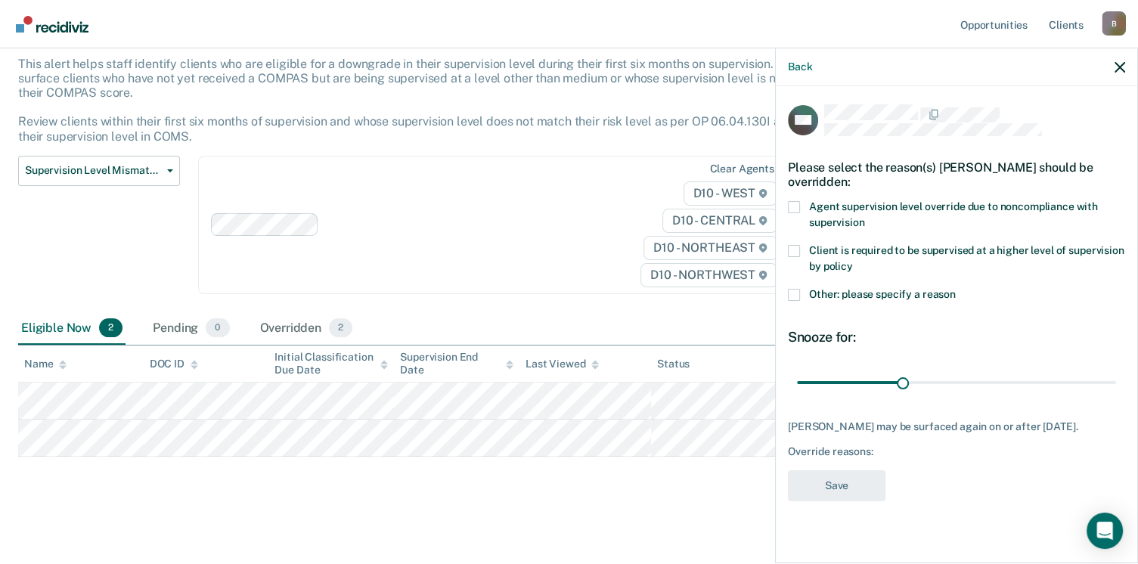
click at [792, 246] on span at bounding box center [794, 251] width 12 height 12
click at [853, 261] on input "Client is required to be supervised at a higher level of supervision by policy" at bounding box center [853, 261] width 0 height 0
click at [848, 483] on button "Save" at bounding box center [837, 485] width 98 height 31
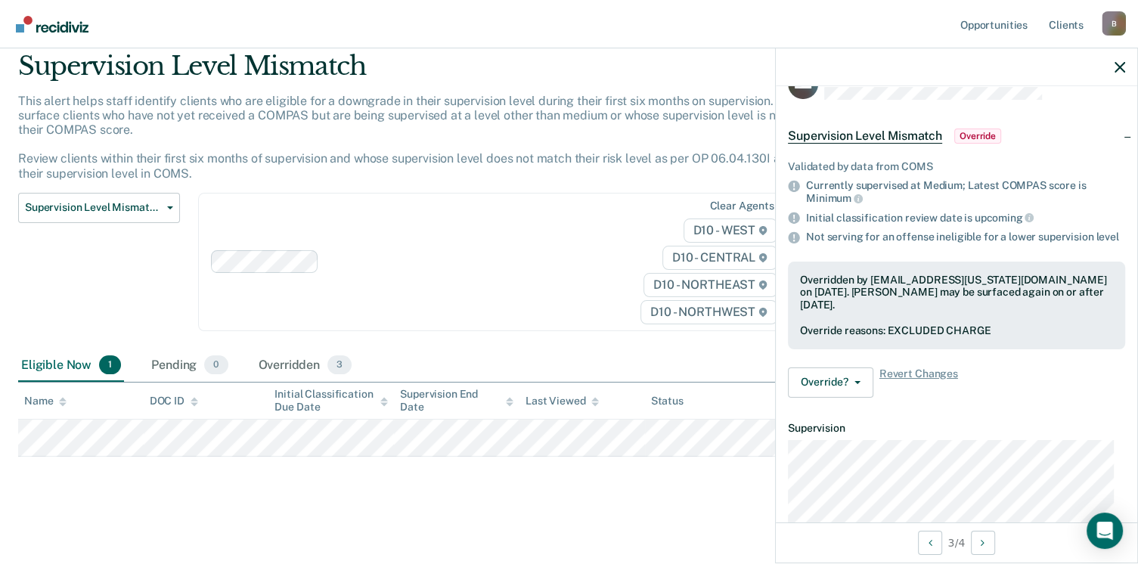
scroll to position [37, 0]
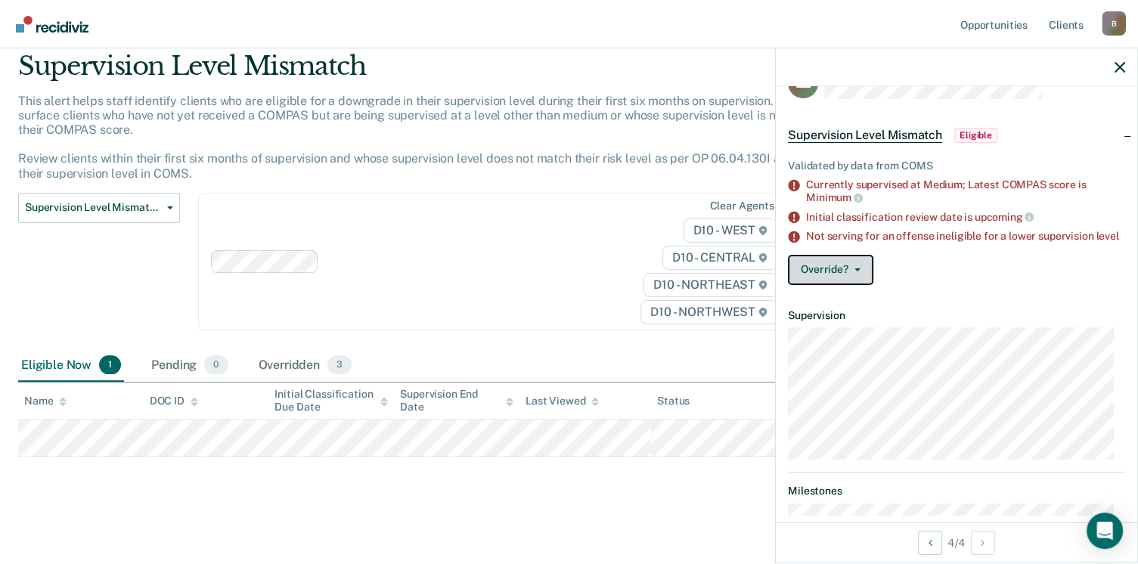
click at [853, 282] on button "Override?" at bounding box center [830, 270] width 85 height 30
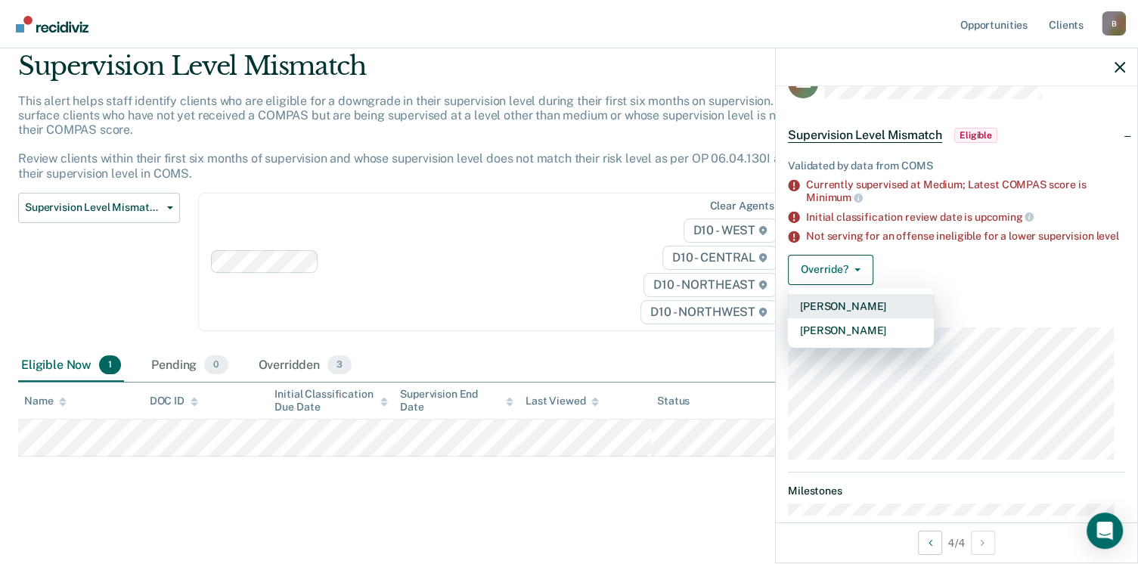
click at [814, 316] on button "[PERSON_NAME]" at bounding box center [861, 306] width 146 height 24
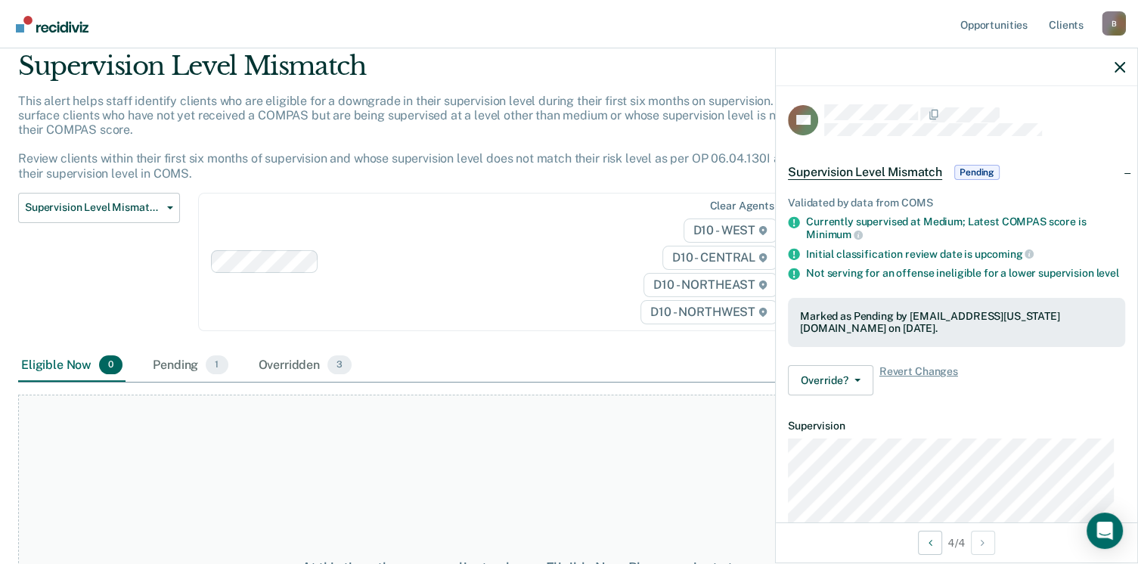
scroll to position [0, 0]
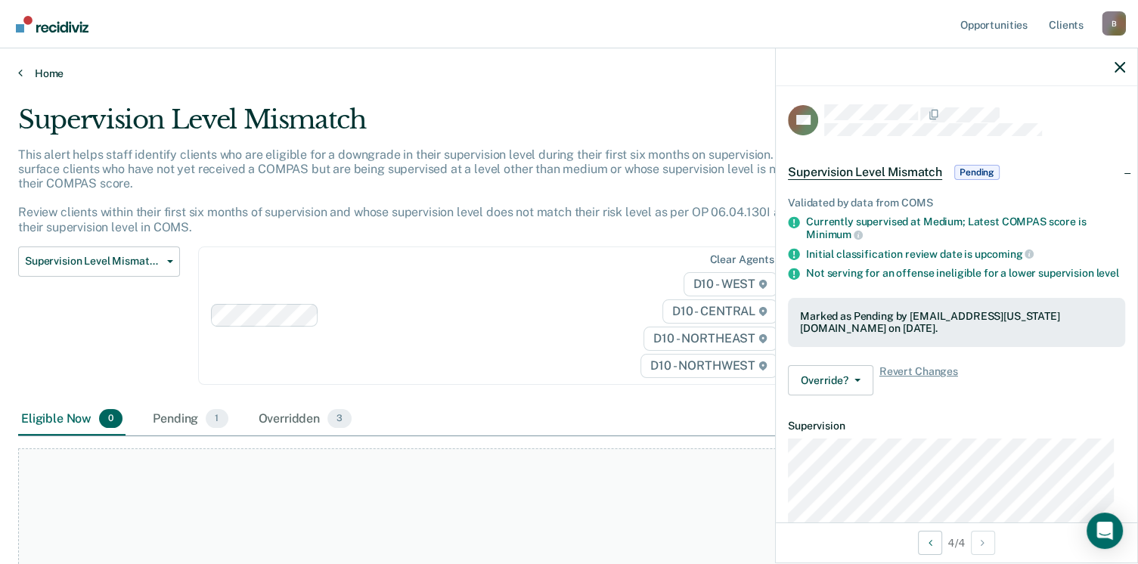
click at [19, 69] on icon at bounding box center [20, 73] width 5 height 12
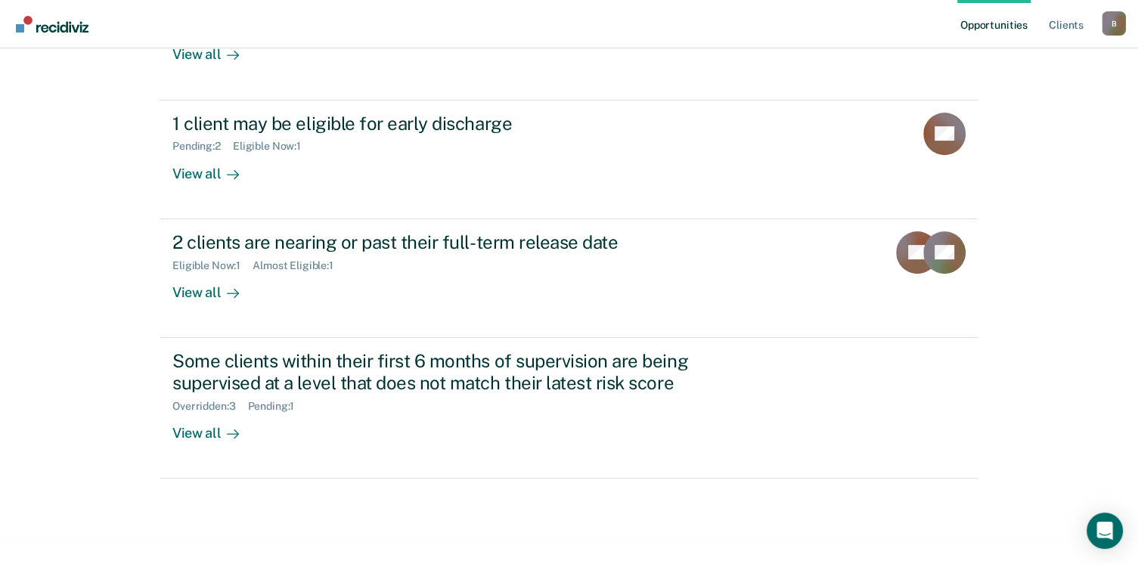
scroll to position [324, 0]
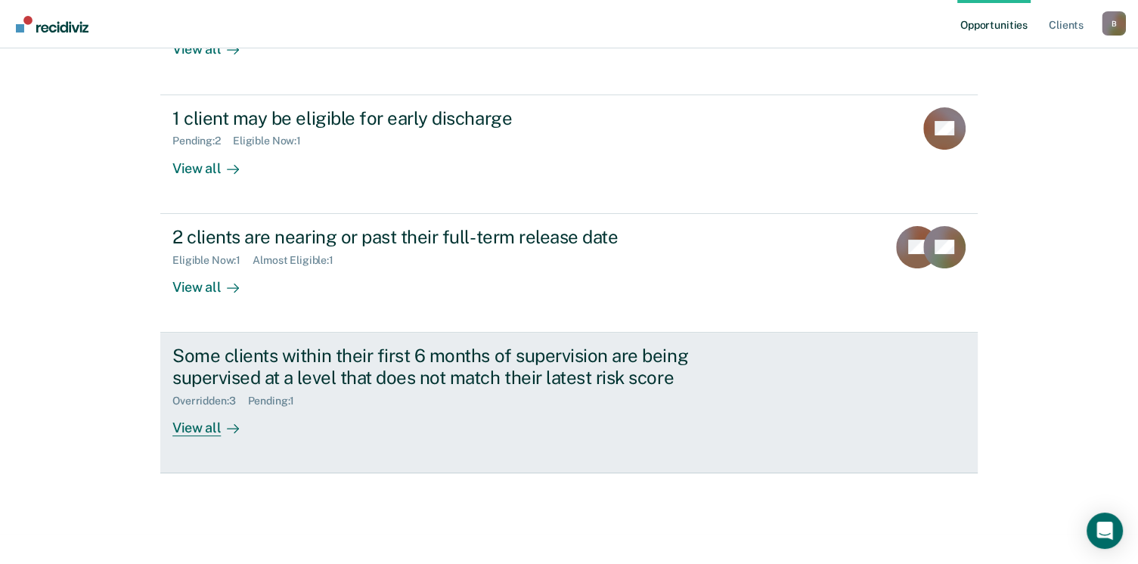
click at [197, 432] on div "View all" at bounding box center [214, 421] width 85 height 29
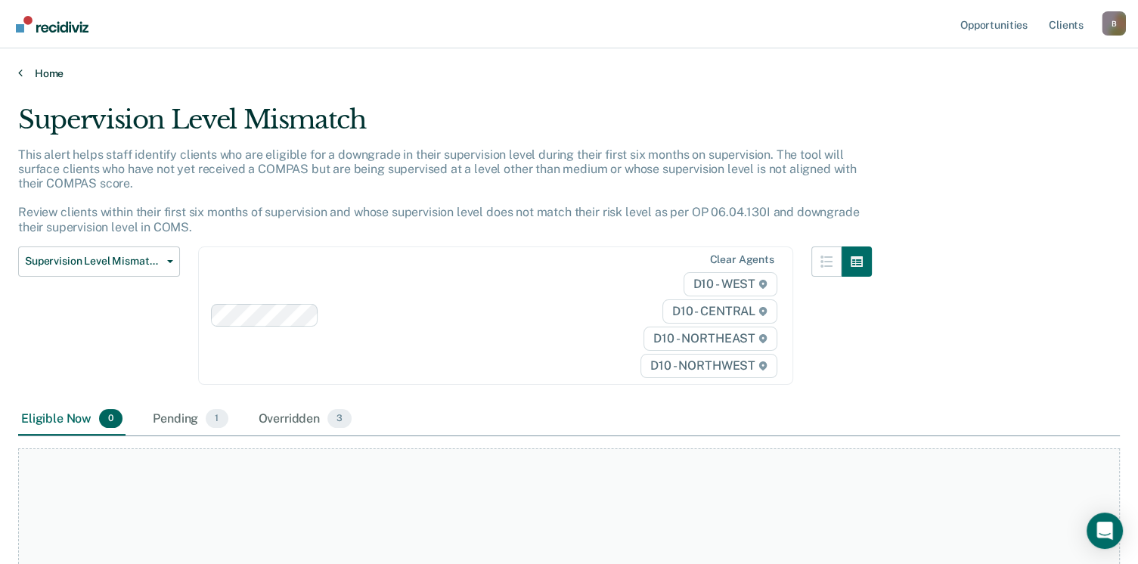
click at [24, 71] on link "Home" at bounding box center [569, 74] width 1102 height 14
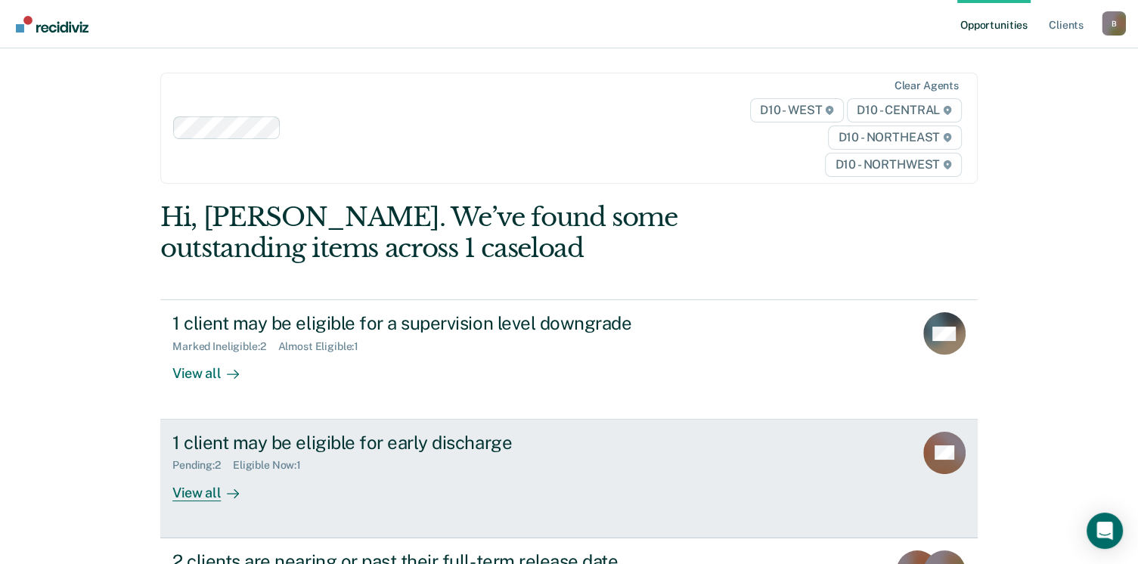
click at [199, 499] on div "View all" at bounding box center [214, 486] width 85 height 29
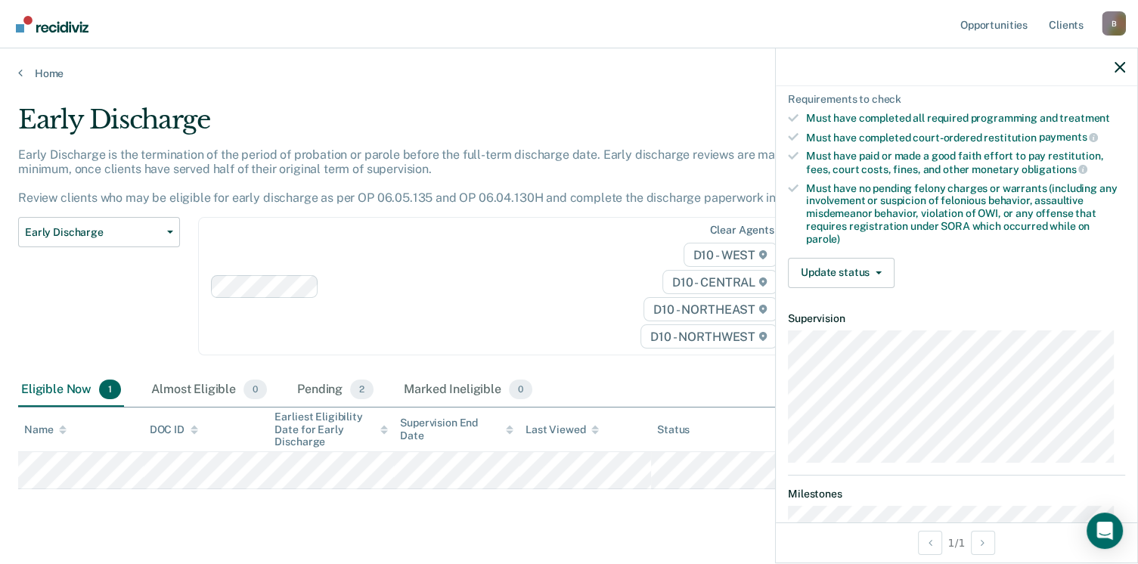
scroll to position [356, 0]
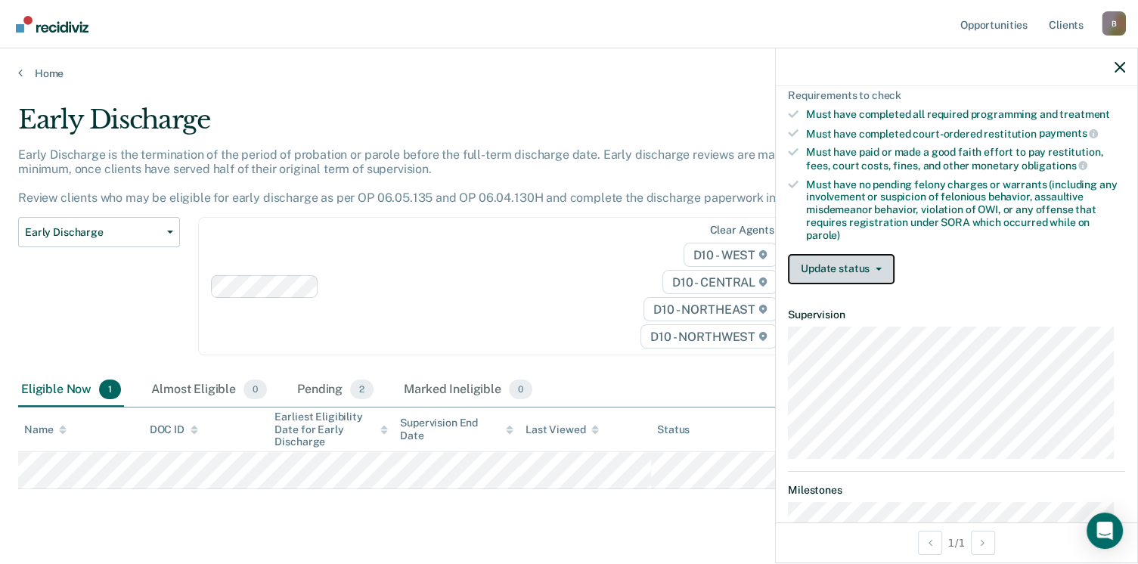
click at [835, 264] on button "Update status" at bounding box center [841, 269] width 107 height 30
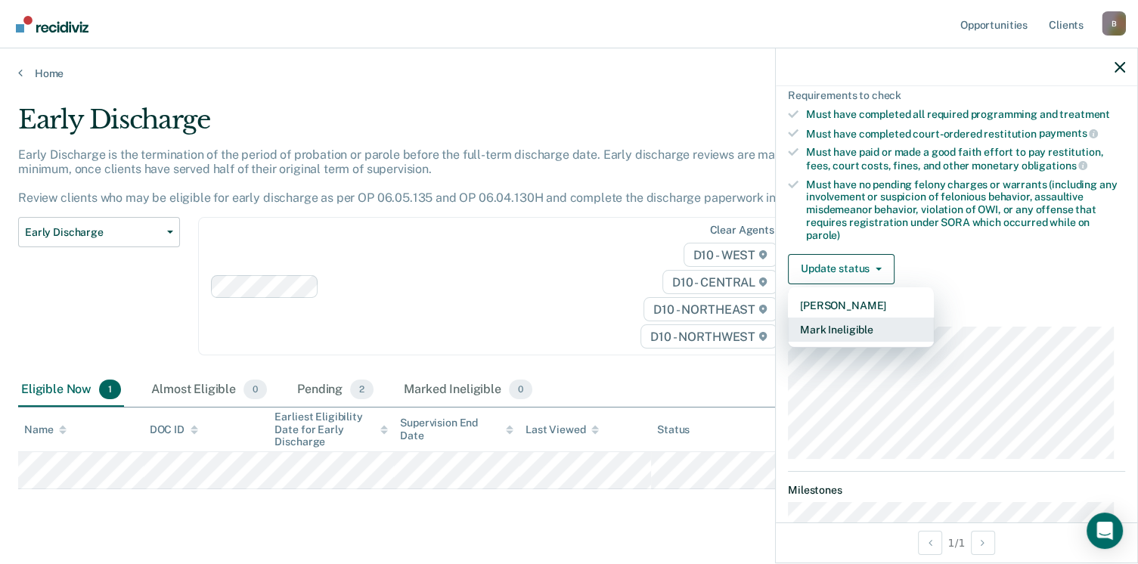
click at [806, 324] on button "Mark Ineligible" at bounding box center [861, 330] width 146 height 24
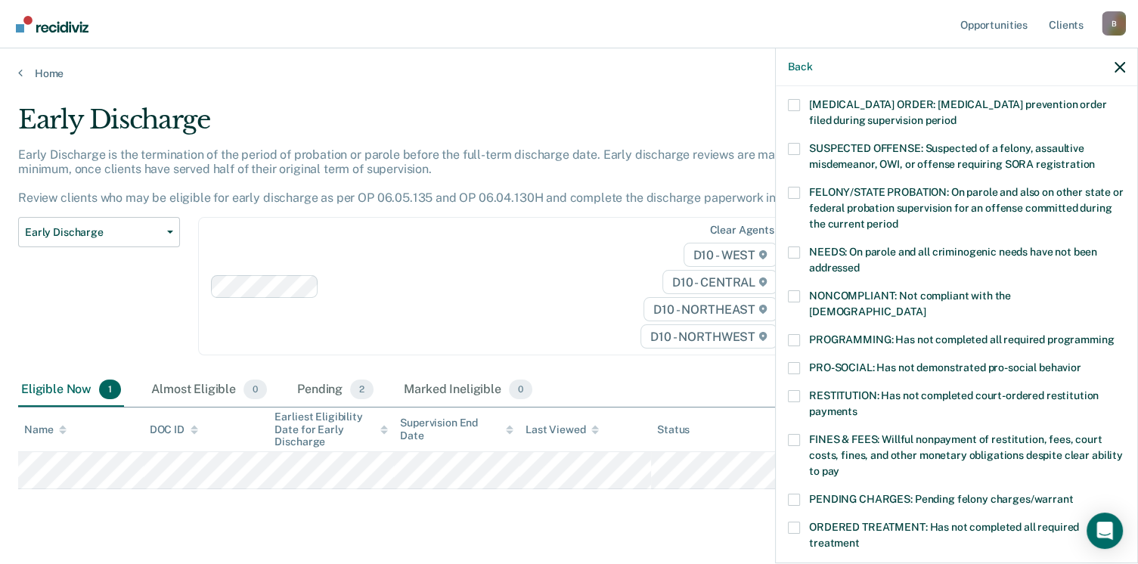
scroll to position [103, 0]
click at [797, 433] on span at bounding box center [794, 439] width 12 height 12
click at [839, 465] on input "FINES & FEES: Willful nonpayment of restitution, fees, court costs, fines, and …" at bounding box center [839, 465] width 0 height 0
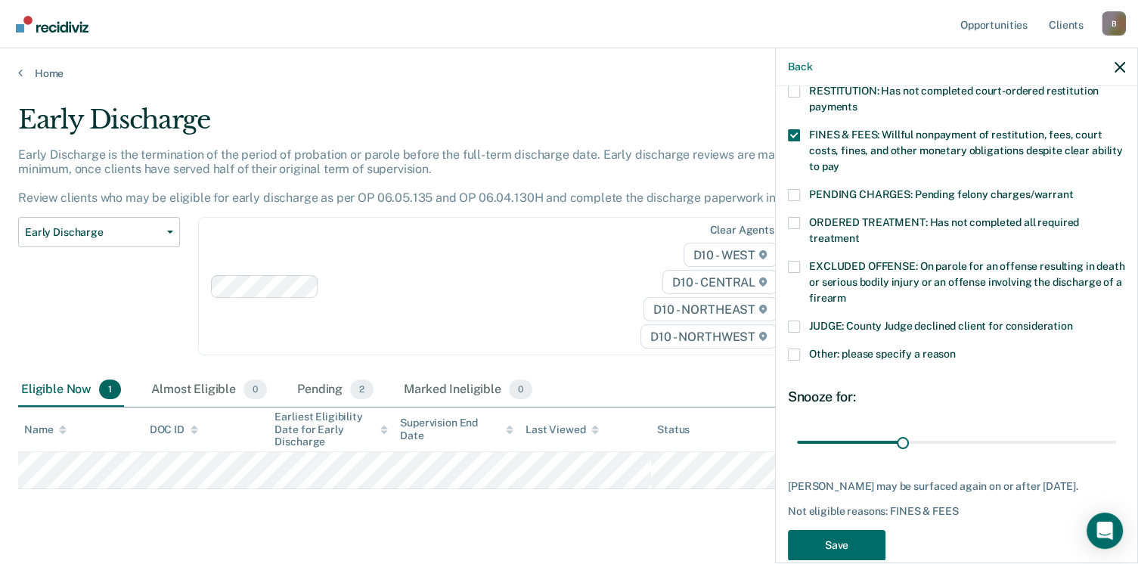
scroll to position [417, 0]
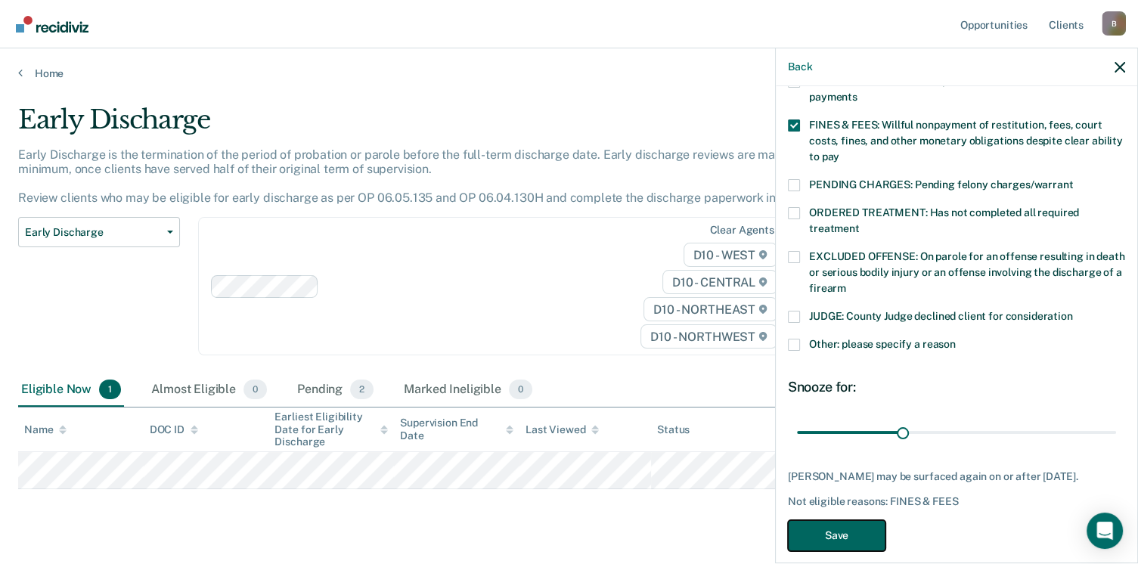
click at [854, 520] on button "Save" at bounding box center [837, 535] width 98 height 31
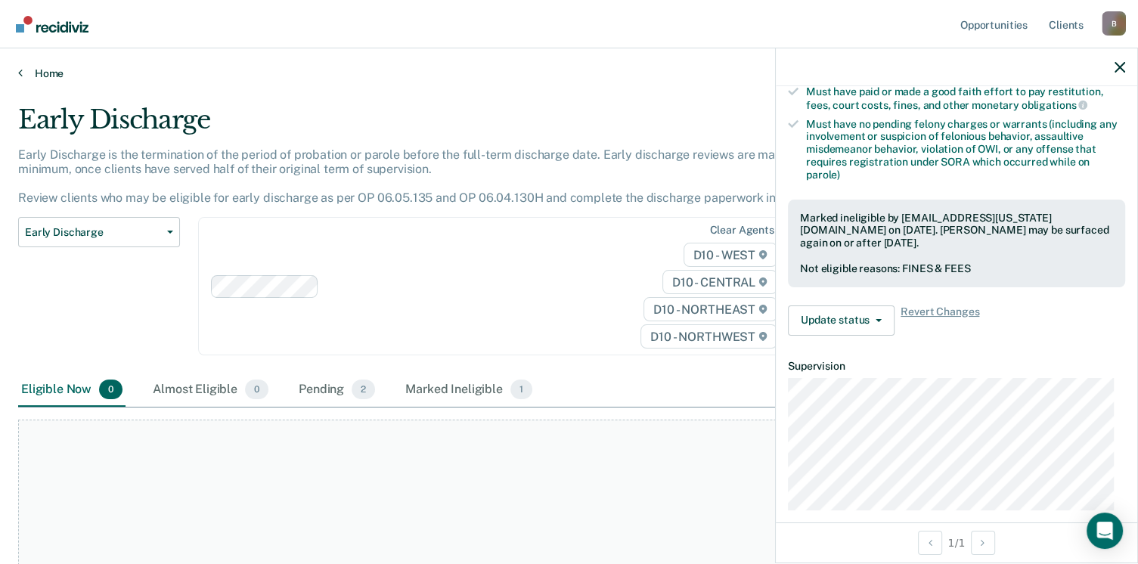
click at [28, 71] on link "Home" at bounding box center [569, 74] width 1102 height 14
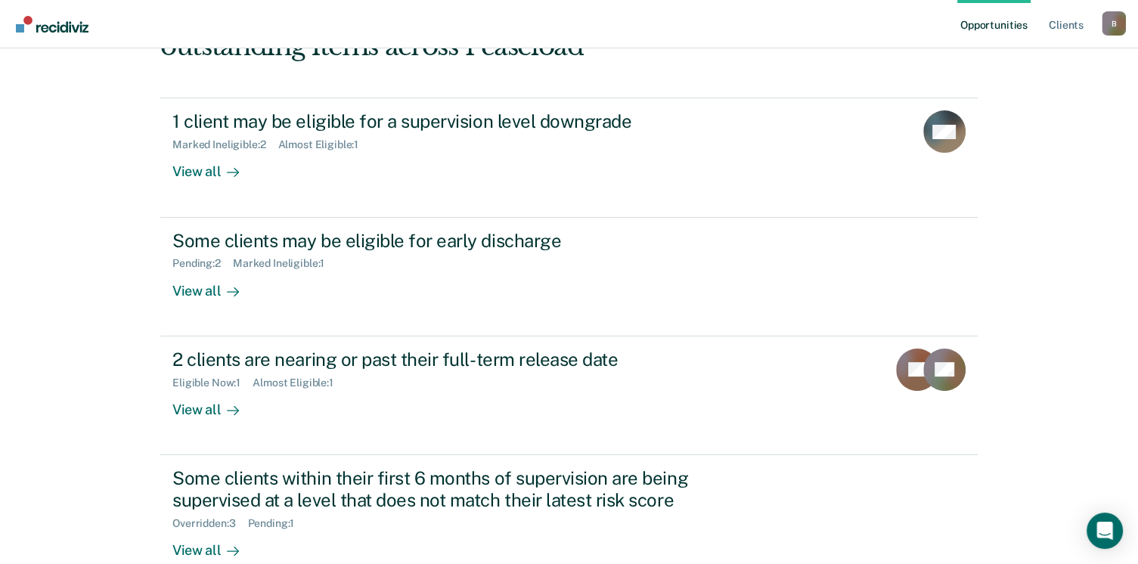
scroll to position [212, 0]
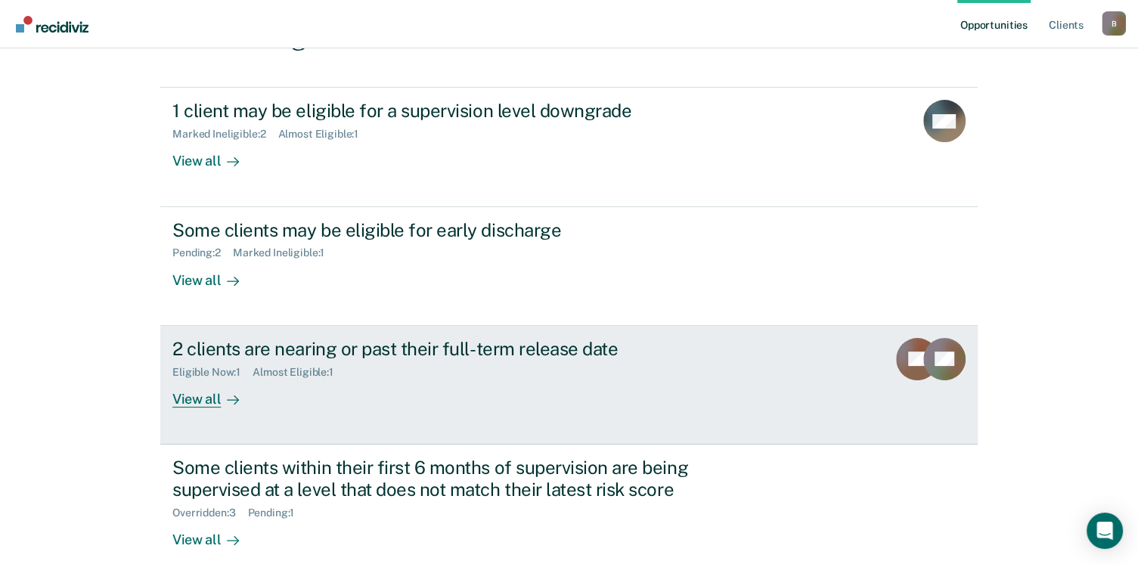
click at [188, 398] on div "View all" at bounding box center [214, 392] width 85 height 29
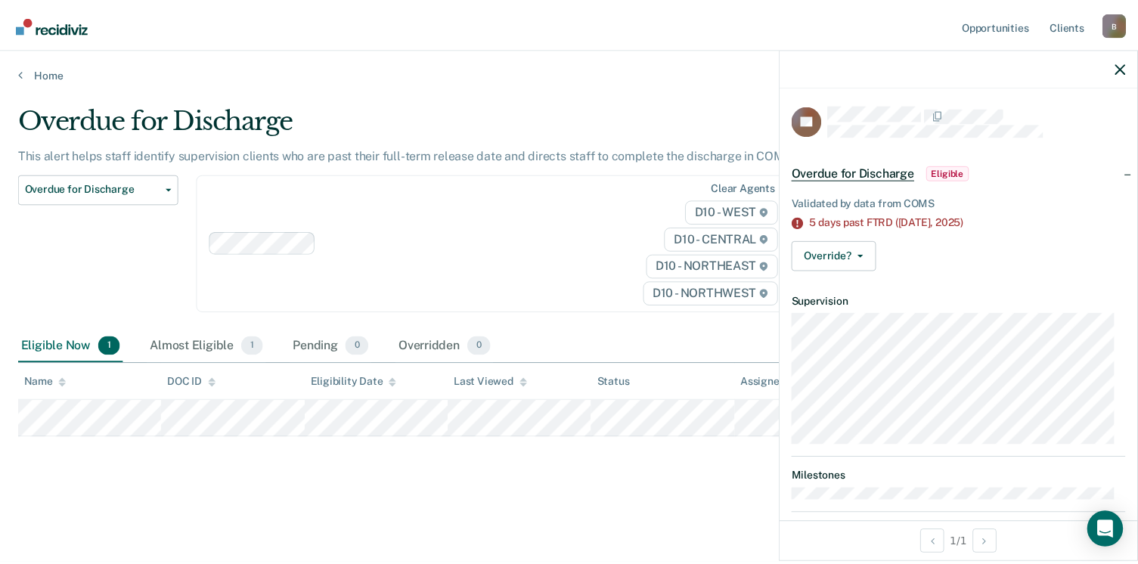
scroll to position [19, 0]
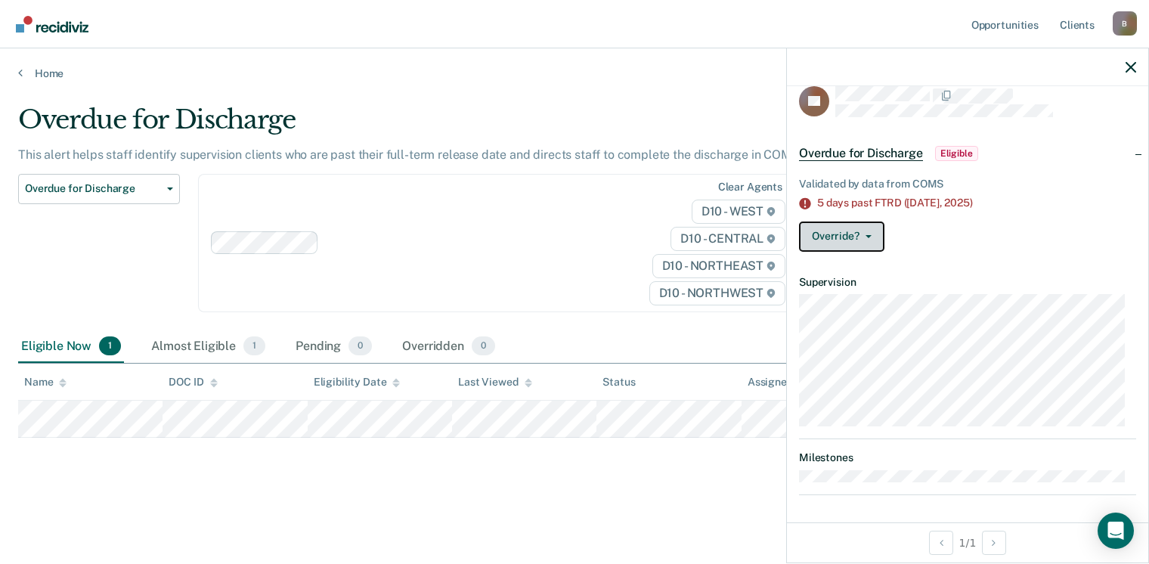
click at [866, 235] on icon "button" at bounding box center [869, 236] width 6 height 3
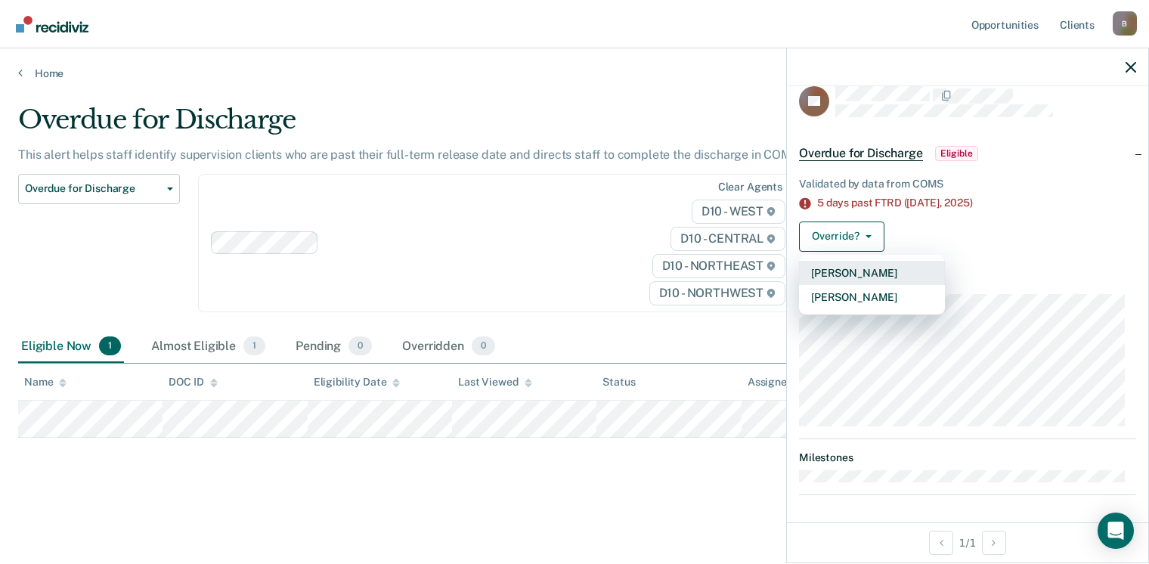
click at [844, 268] on button "[PERSON_NAME]" at bounding box center [872, 273] width 146 height 24
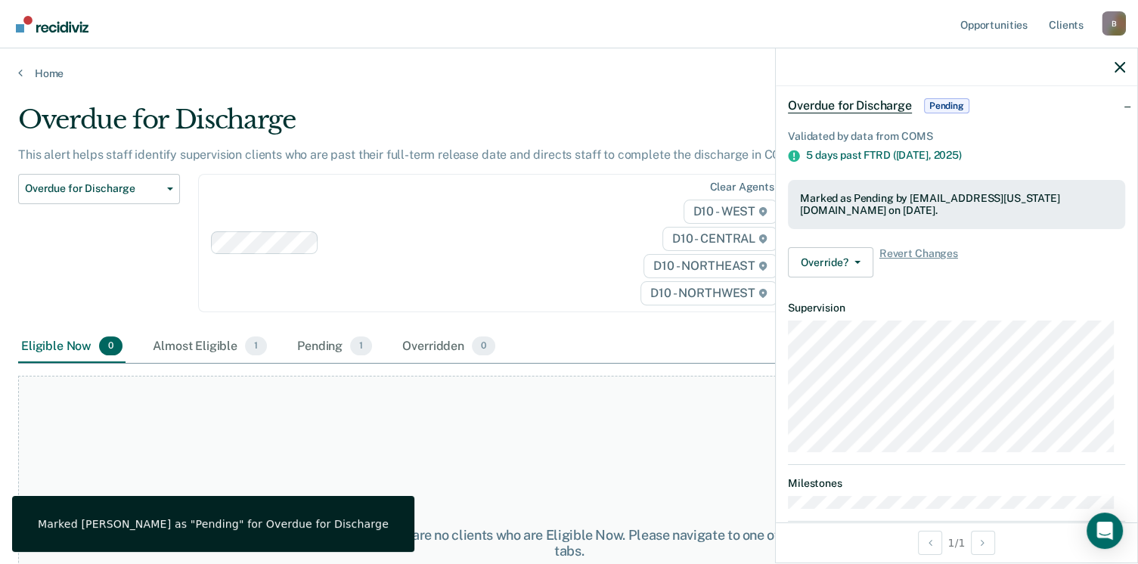
scroll to position [93, 0]
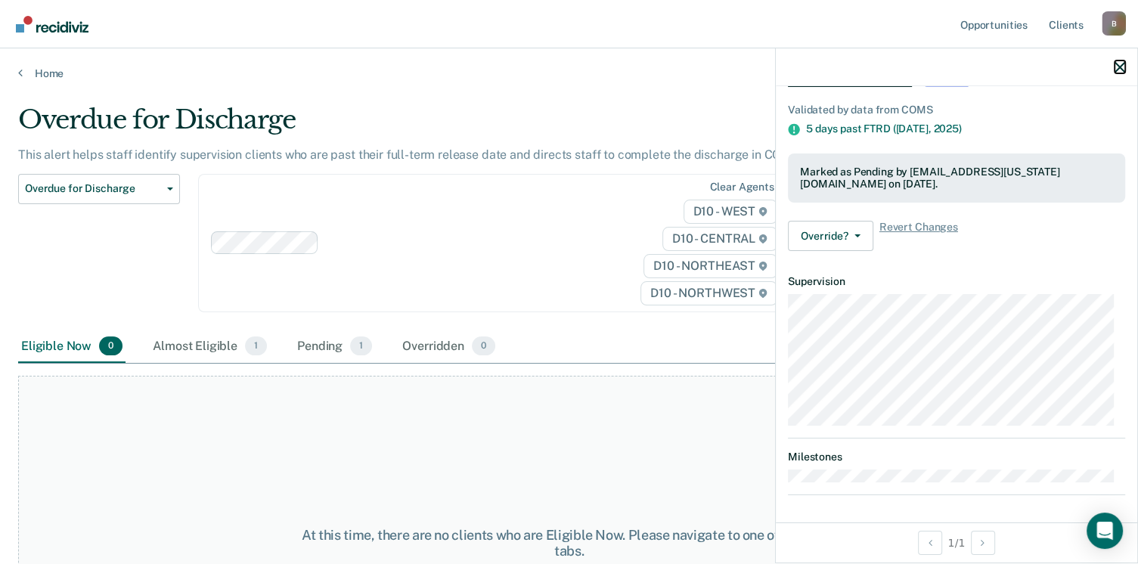
click at [1122, 66] on icon "button" at bounding box center [1119, 67] width 11 height 11
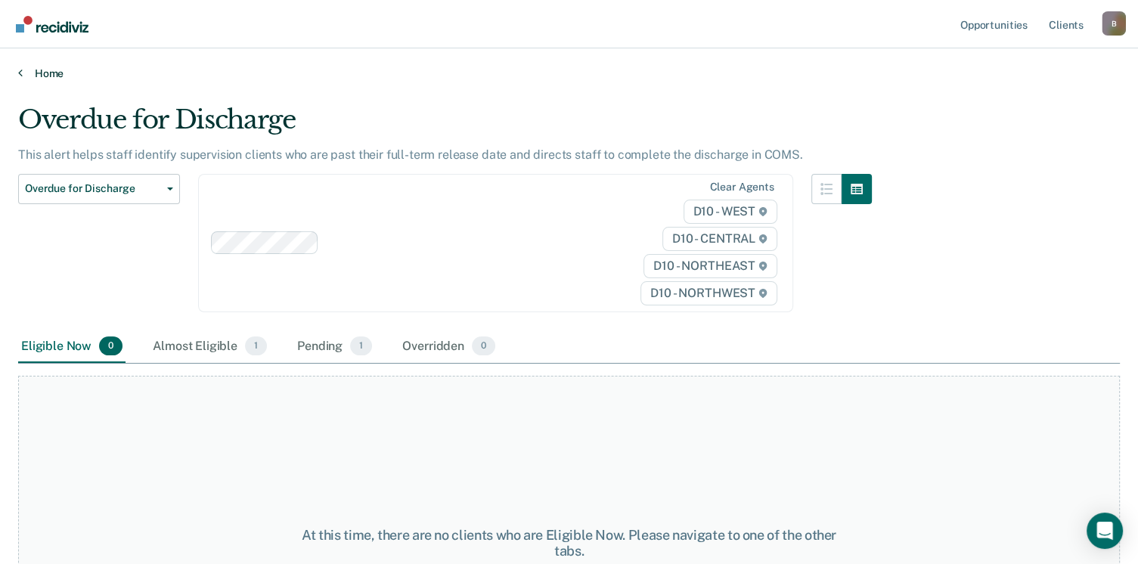
click at [20, 72] on icon at bounding box center [20, 73] width 5 height 12
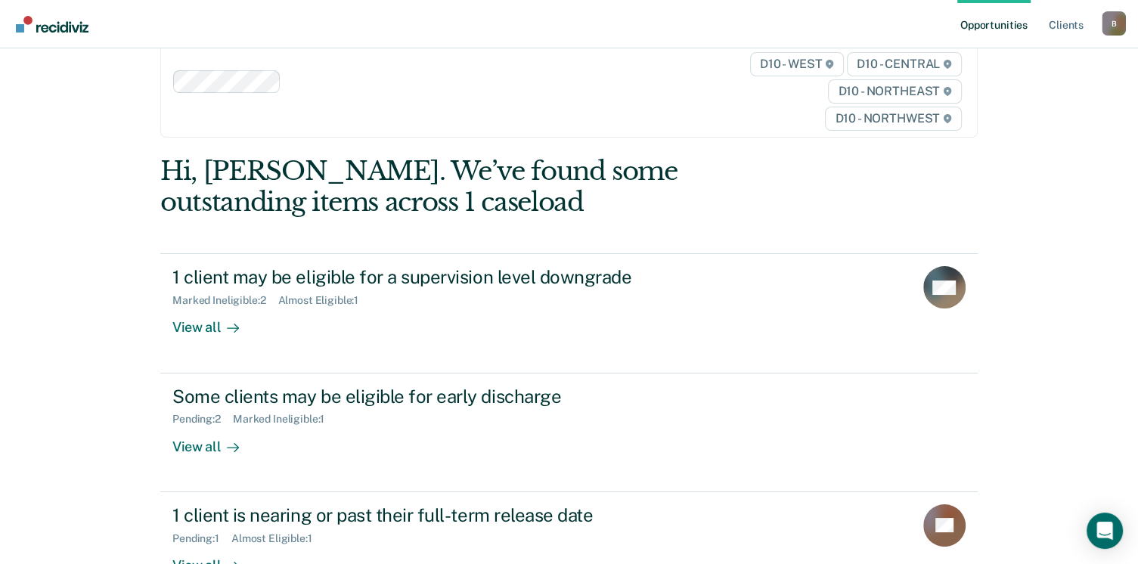
scroll to position [47, 0]
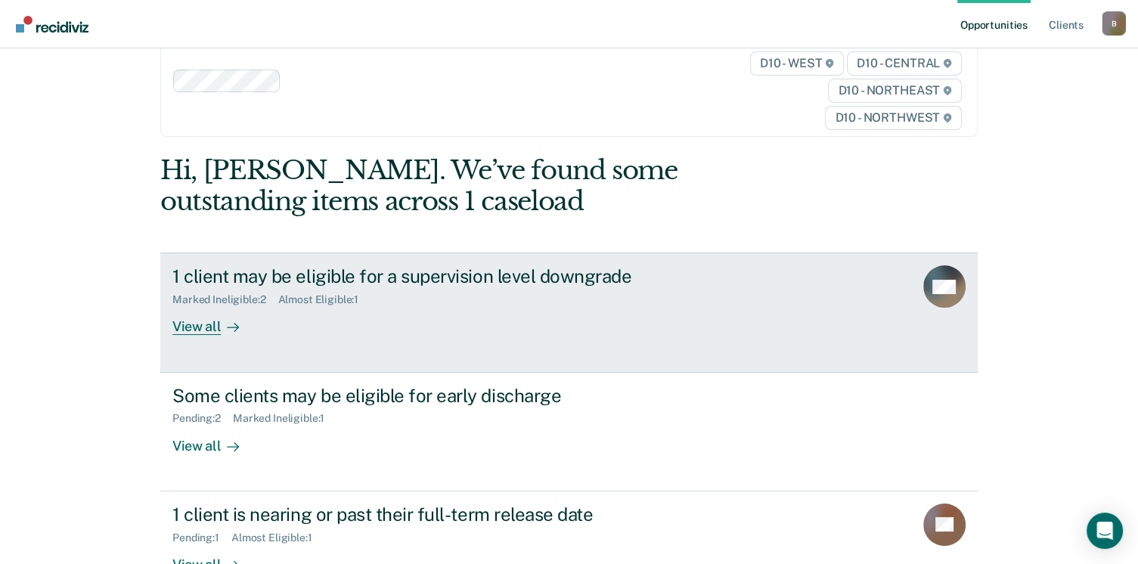
click at [186, 333] on div "View all" at bounding box center [214, 320] width 85 height 29
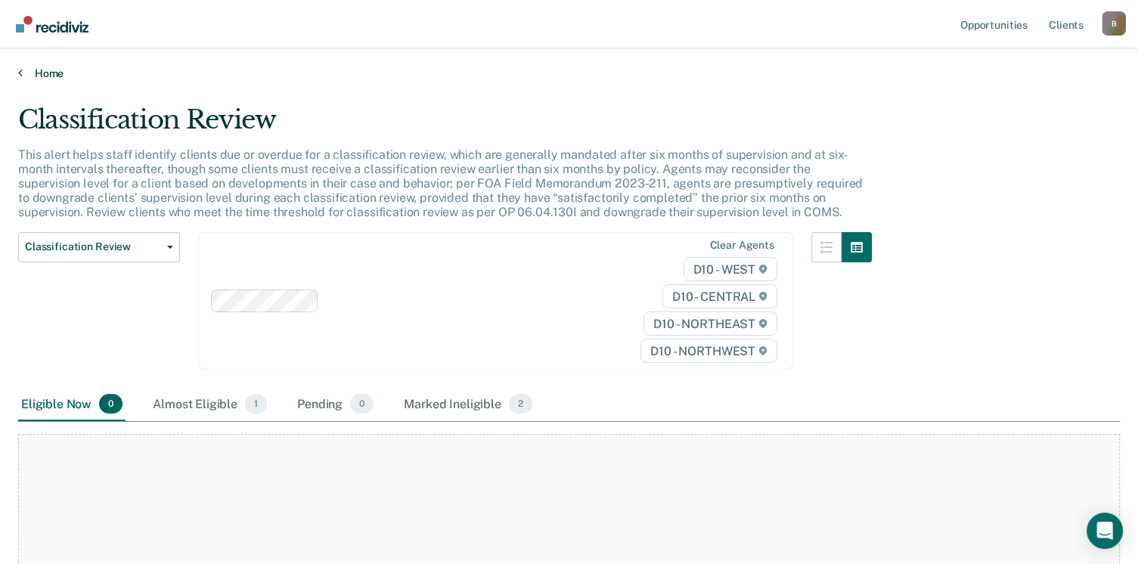
click at [19, 76] on icon at bounding box center [20, 73] width 5 height 12
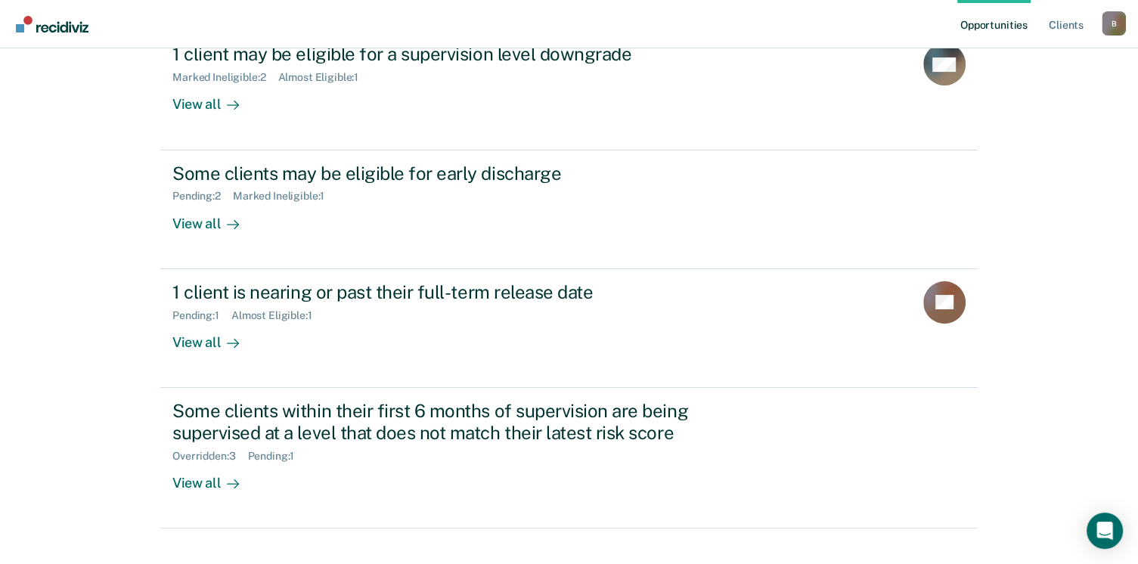
scroll to position [324, 0]
